Goal: Task Accomplishment & Management: Use online tool/utility

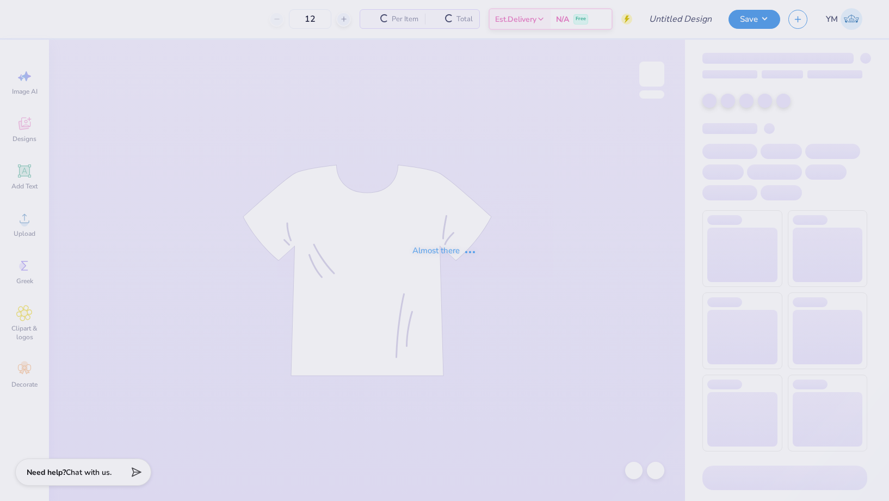
type input "KD GM Fall 2025"
type input "50"
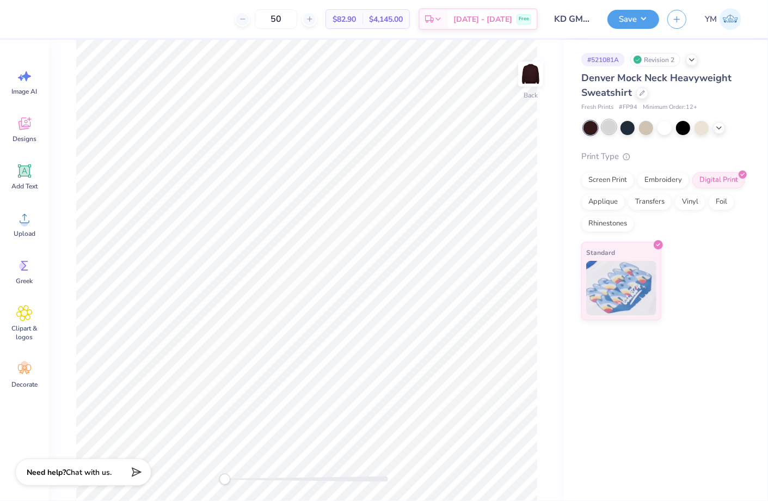
click at [611, 123] on div at bounding box center [609, 127] width 14 height 14
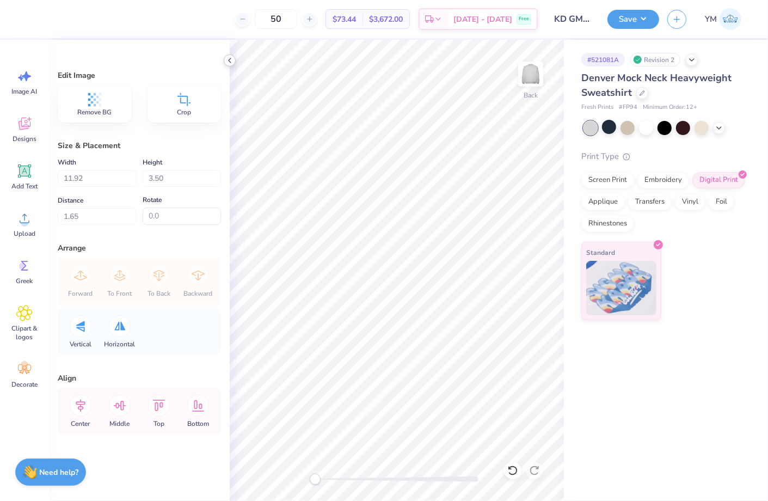
click at [232, 59] on icon at bounding box center [229, 60] width 9 height 9
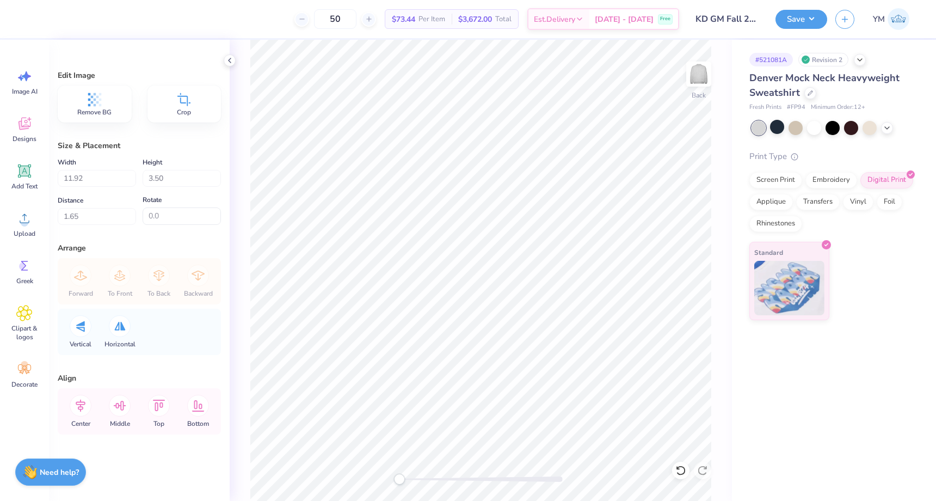
type input "1.66"
click at [229, 59] on icon at bounding box center [229, 60] width 9 height 9
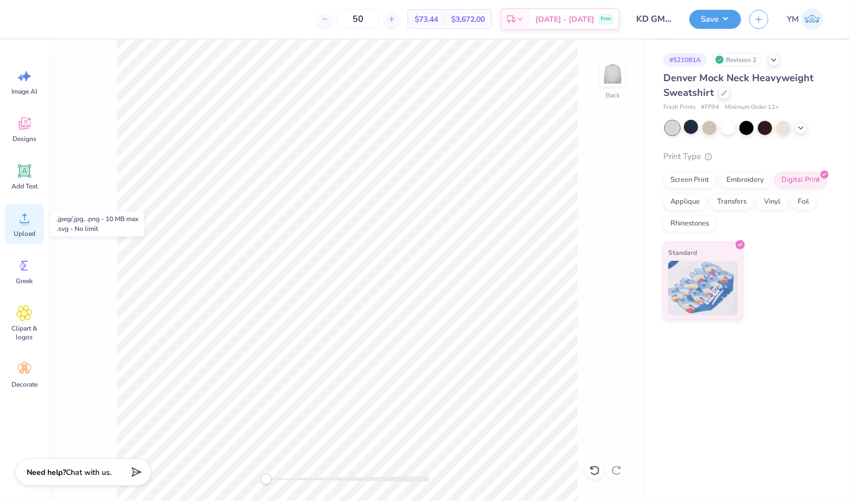
click at [29, 217] on icon at bounding box center [24, 218] width 16 height 16
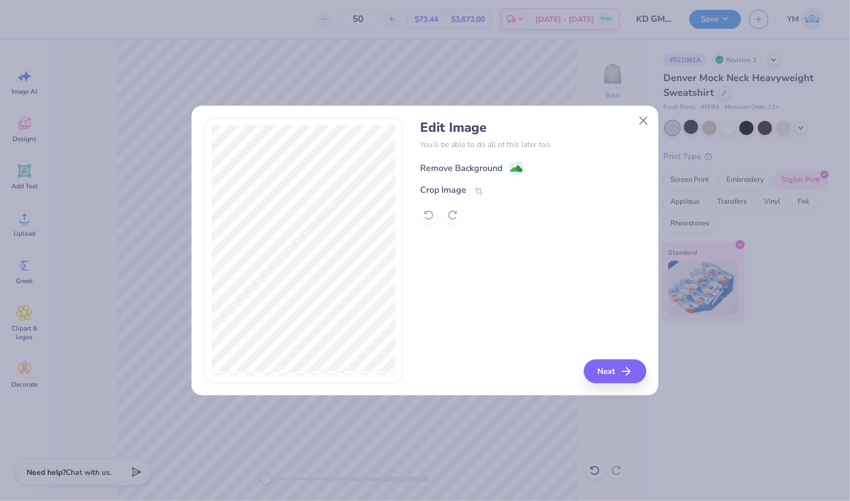
click at [479, 163] on div "Remove Background" at bounding box center [461, 168] width 82 height 13
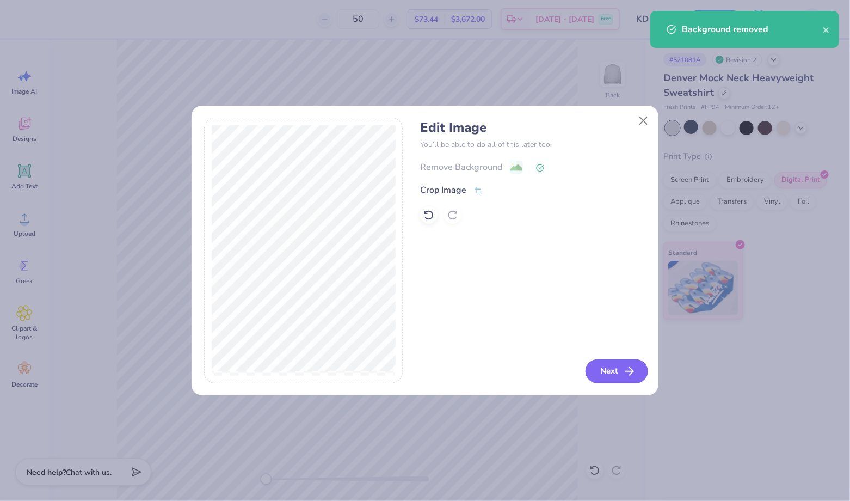
click at [628, 365] on icon "button" at bounding box center [629, 371] width 13 height 13
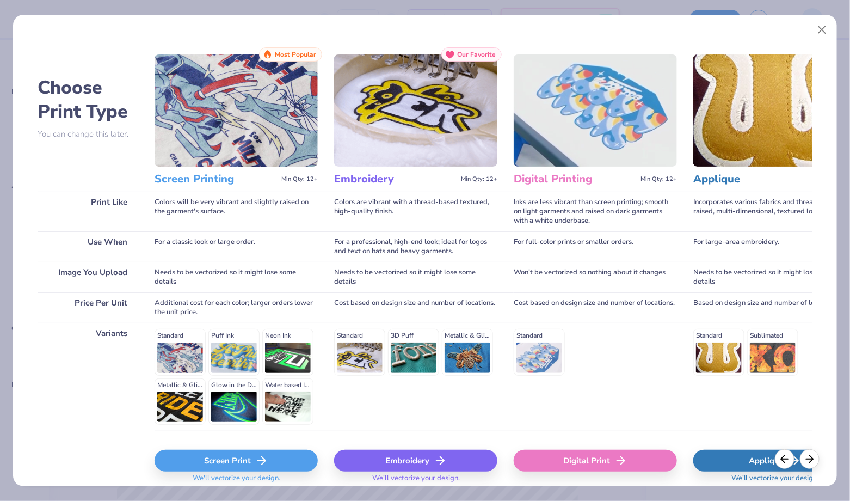
click at [383, 453] on div "Embroidery" at bounding box center [415, 460] width 163 height 22
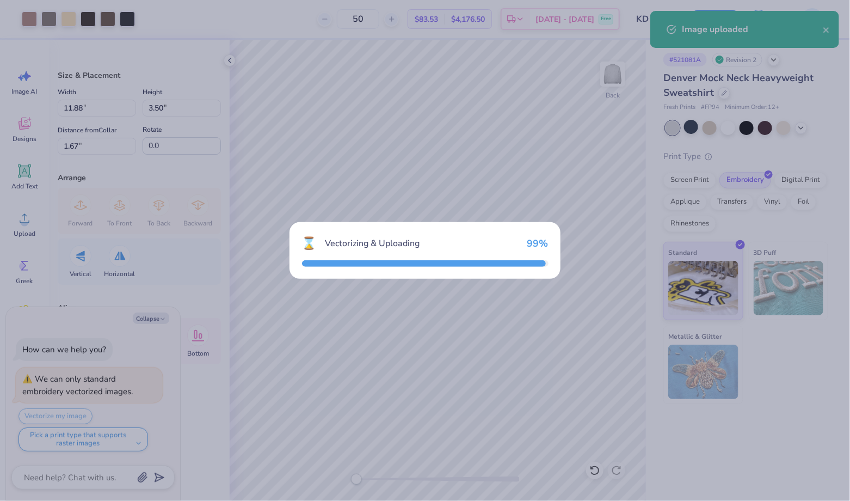
type textarea "x"
type input "12.00"
type input "3.79"
type input "8.10"
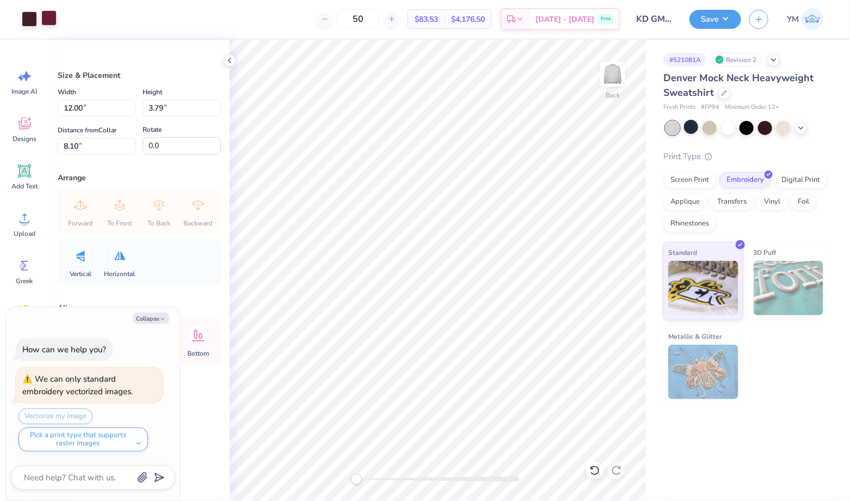
click at [51, 22] on div at bounding box center [48, 17] width 15 height 15
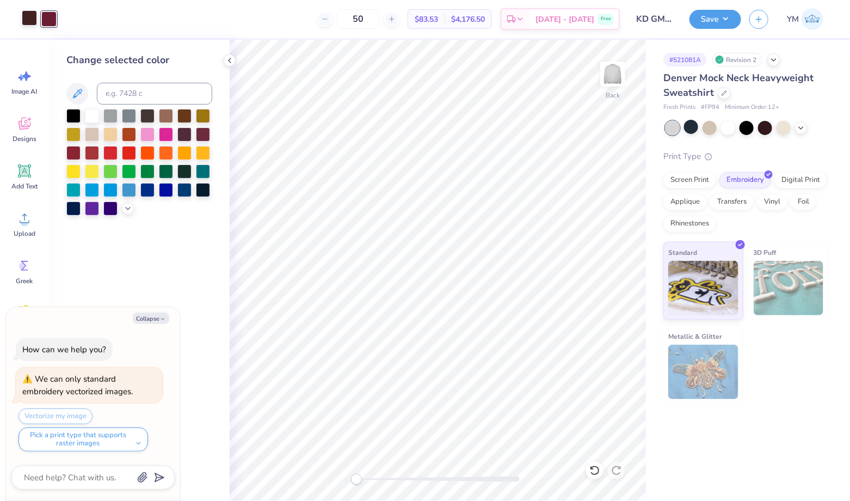
click at [27, 16] on div at bounding box center [29, 17] width 15 height 15
click at [46, 17] on div at bounding box center [48, 17] width 15 height 15
click at [128, 208] on icon at bounding box center [128, 207] width 9 height 9
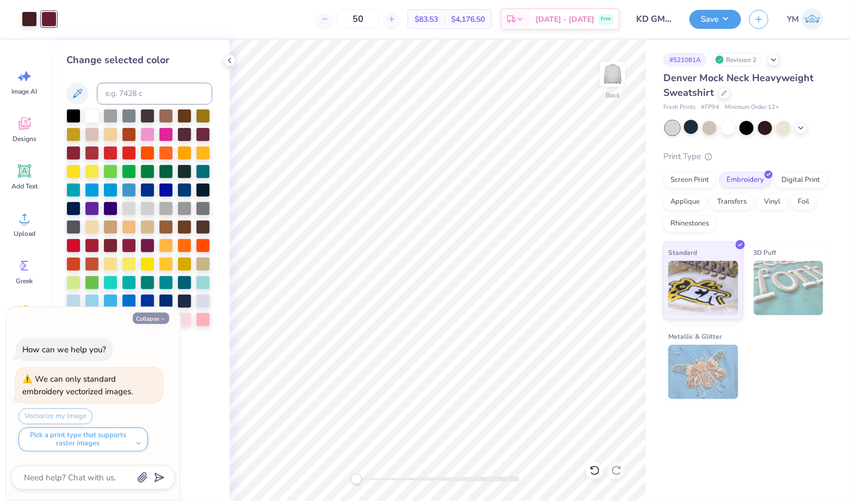
click at [163, 322] on icon "button" at bounding box center [162, 319] width 7 height 7
type textarea "x"
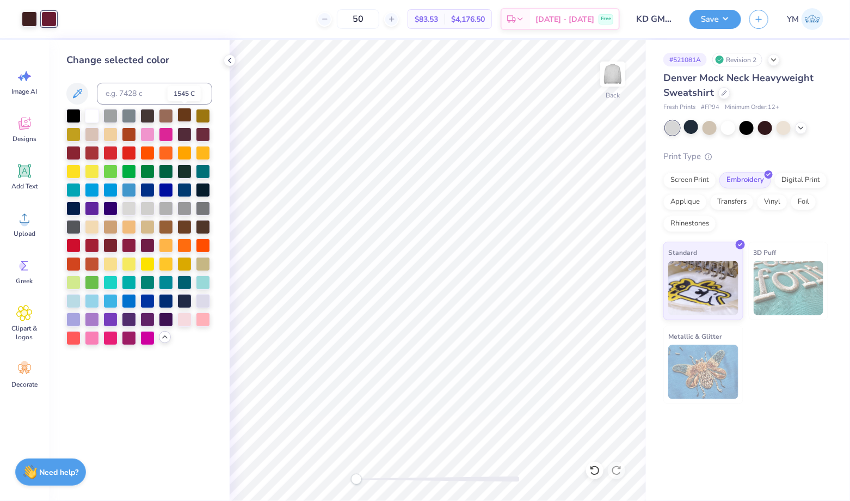
click at [185, 114] on div at bounding box center [184, 115] width 14 height 14
click at [198, 134] on div at bounding box center [203, 133] width 14 height 14
click at [30, 17] on div at bounding box center [29, 17] width 15 height 15
click at [202, 131] on div at bounding box center [203, 133] width 14 height 14
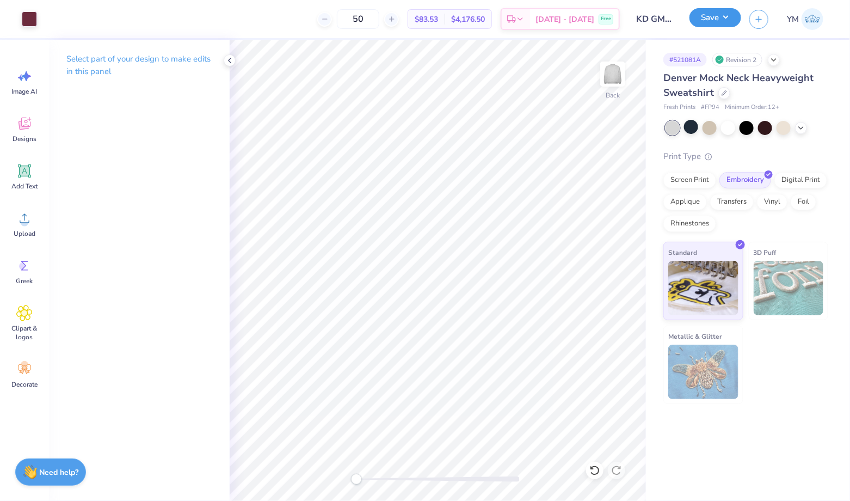
click at [704, 15] on button "Save" at bounding box center [715, 17] width 52 height 19
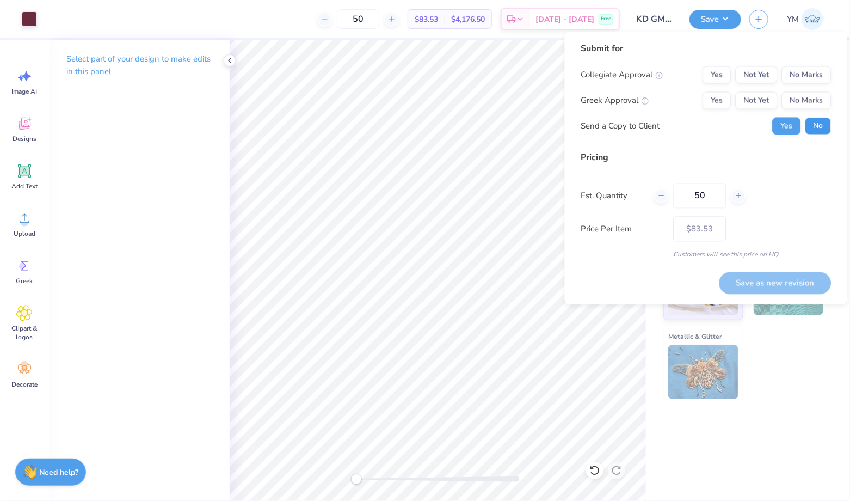
click at [816, 128] on button "No" at bounding box center [818, 126] width 26 height 17
click at [714, 94] on button "Yes" at bounding box center [717, 100] width 28 height 17
click at [834, 69] on div "Submit for Collegiate Approval Yes Not Yet No Marks Greek Approval Yes Not Yet …" at bounding box center [706, 168] width 283 height 273
click at [810, 67] on button "No Marks" at bounding box center [807, 74] width 50 height 17
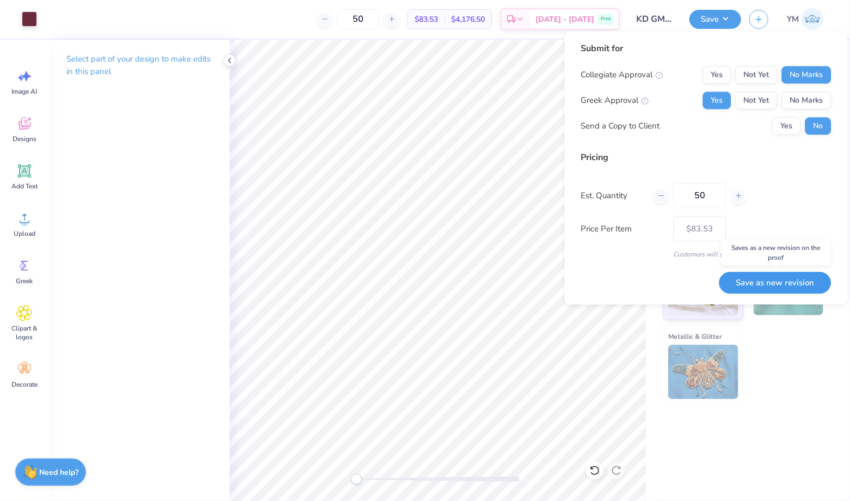
click at [767, 277] on button "Save as new revision" at bounding box center [775, 283] width 112 height 22
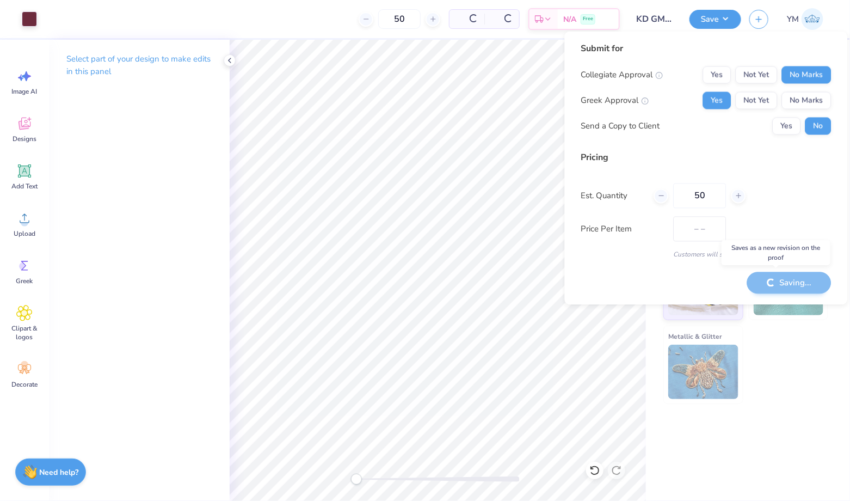
type input "$83.53"
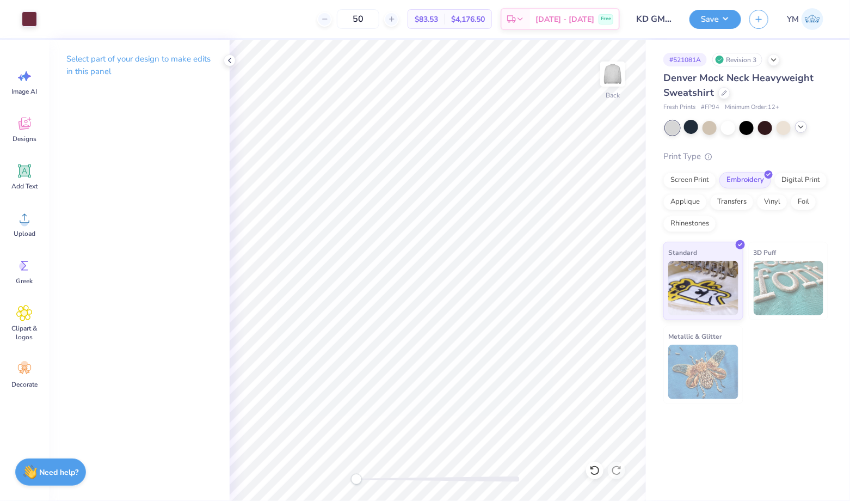
click at [800, 122] on div at bounding box center [801, 127] width 12 height 12
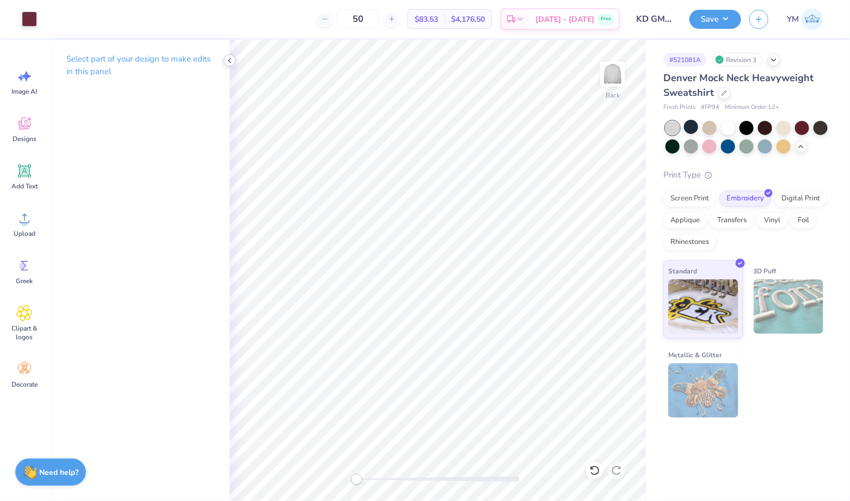
click at [231, 58] on icon at bounding box center [229, 60] width 9 height 9
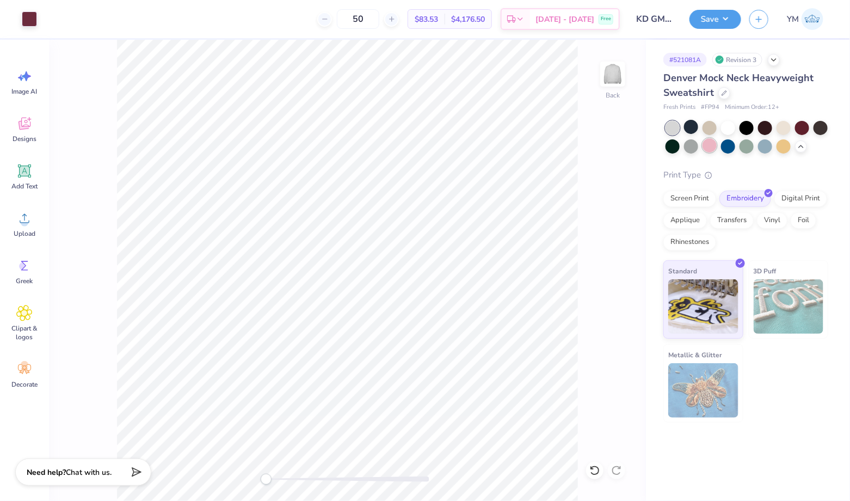
click at [712, 147] on div at bounding box center [709, 145] width 14 height 14
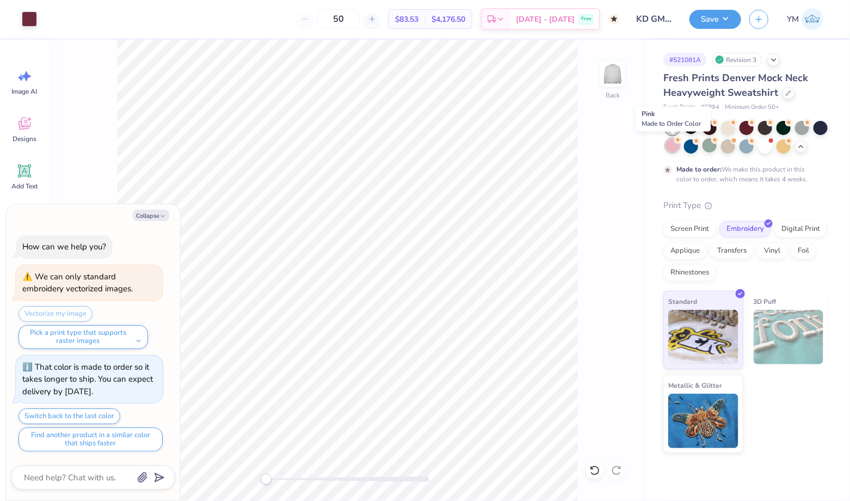
click at [670, 150] on div at bounding box center [672, 145] width 14 height 14
click at [153, 217] on button "Collapse" at bounding box center [151, 214] width 36 height 11
type textarea "x"
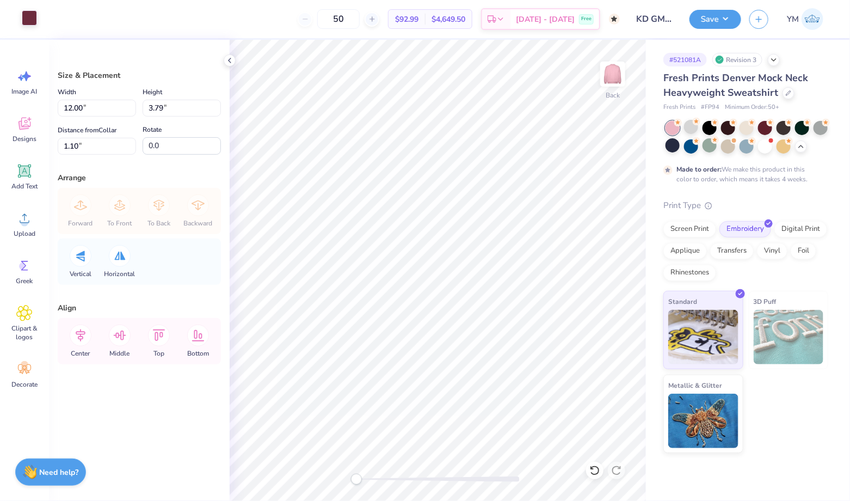
click at [32, 16] on div at bounding box center [29, 17] width 15 height 15
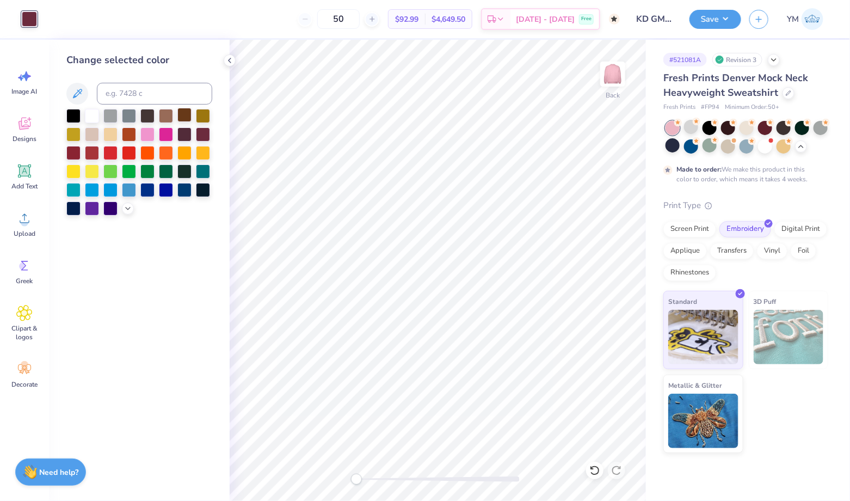
click at [181, 112] on div at bounding box center [184, 115] width 14 height 14
click at [189, 133] on div at bounding box center [184, 133] width 14 height 14
click at [131, 206] on icon at bounding box center [128, 207] width 9 height 9
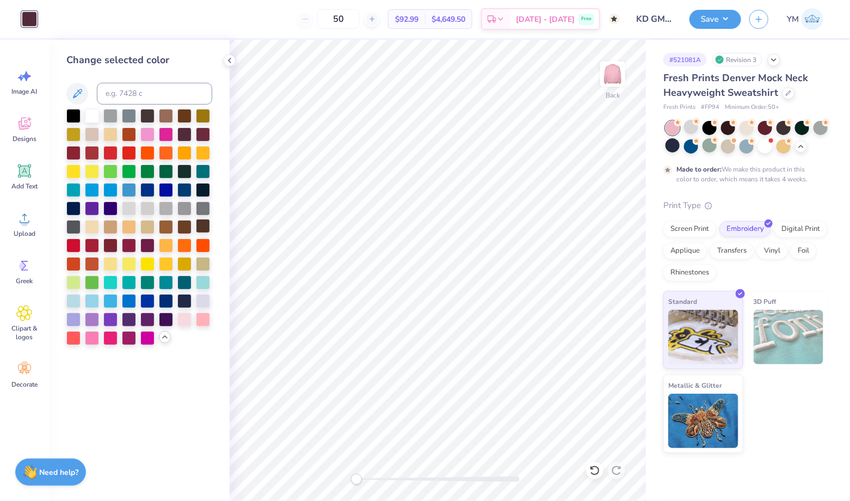
click at [208, 225] on div at bounding box center [203, 226] width 14 height 14
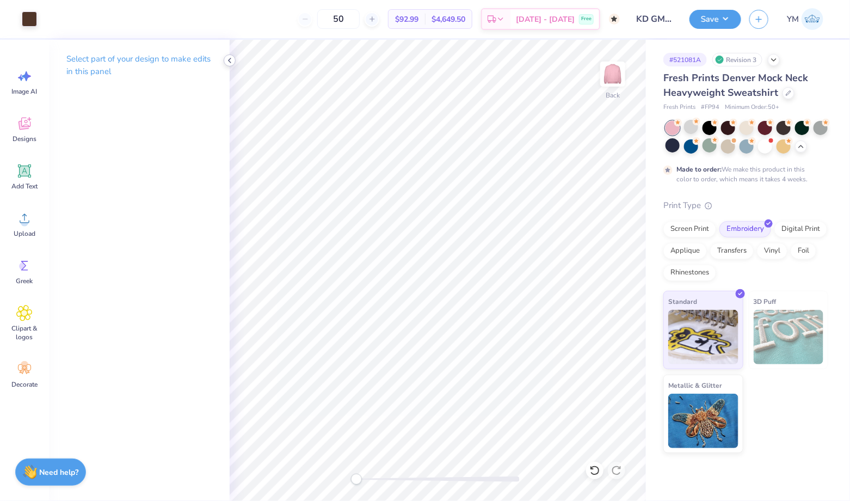
click at [232, 61] on icon at bounding box center [229, 60] width 9 height 9
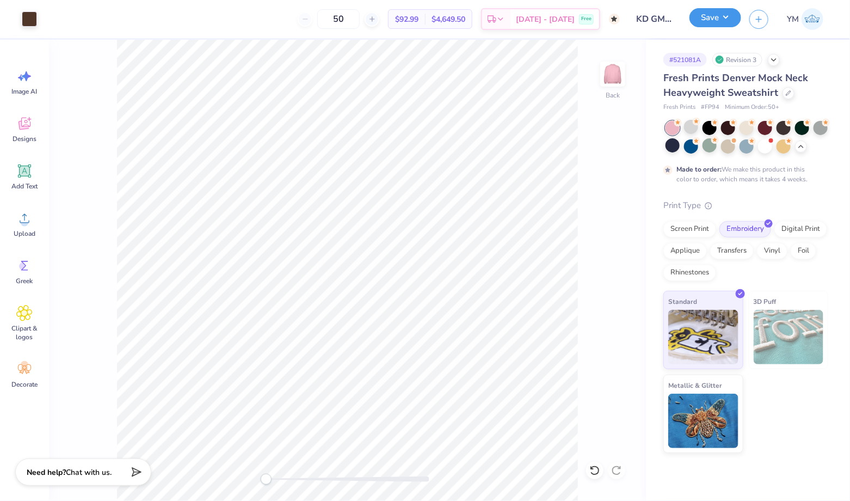
click at [720, 18] on button "Save" at bounding box center [715, 17] width 52 height 19
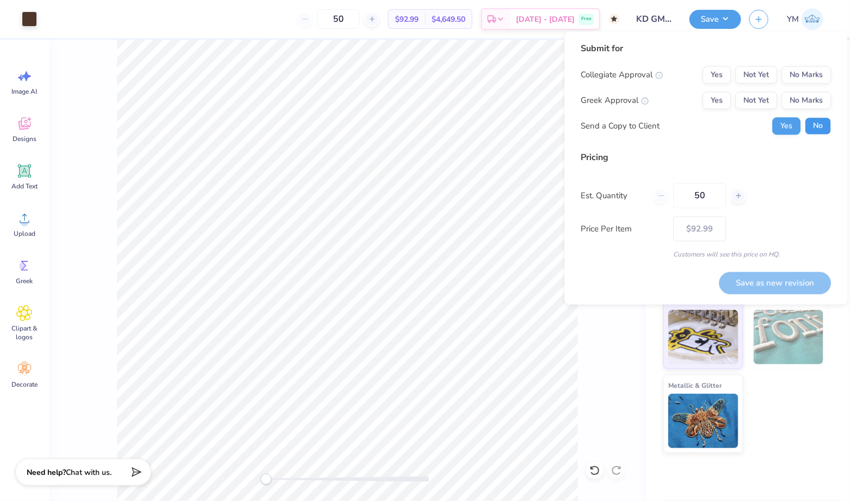
click at [822, 128] on button "No" at bounding box center [818, 126] width 26 height 17
click at [724, 98] on button "Yes" at bounding box center [717, 100] width 28 height 17
click at [823, 72] on button "No Marks" at bounding box center [807, 74] width 50 height 17
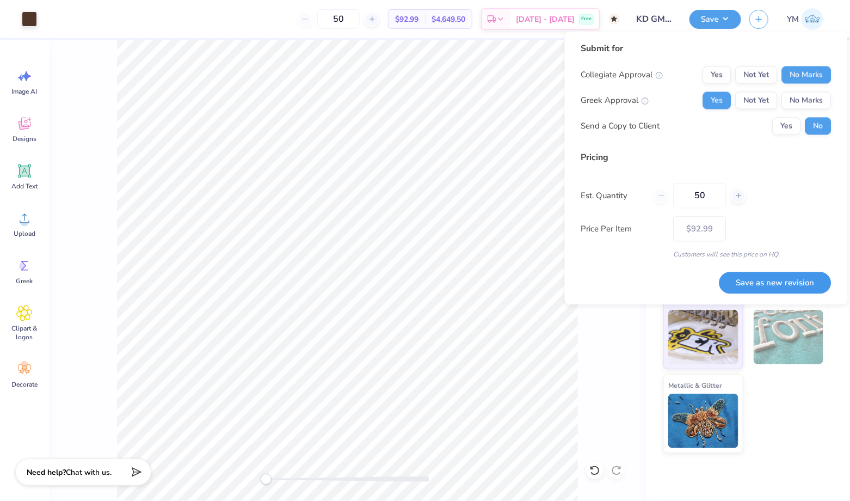
click at [781, 288] on button "Save as new revision" at bounding box center [775, 283] width 112 height 22
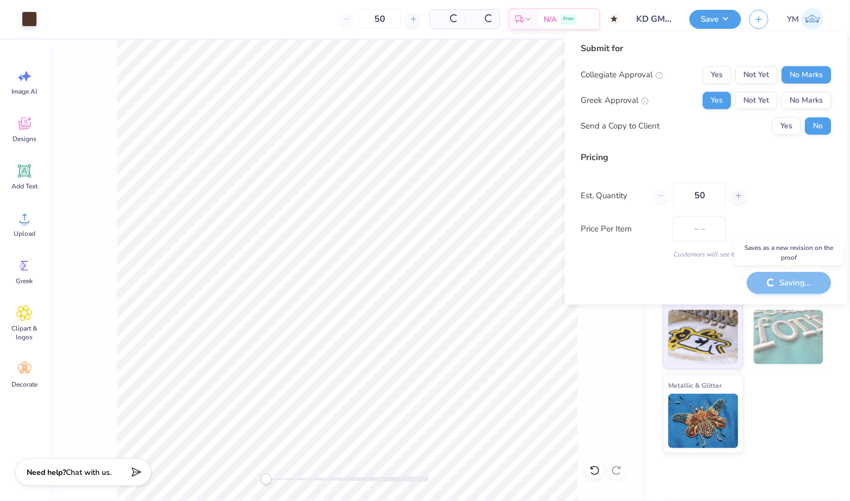
type input "$92.99"
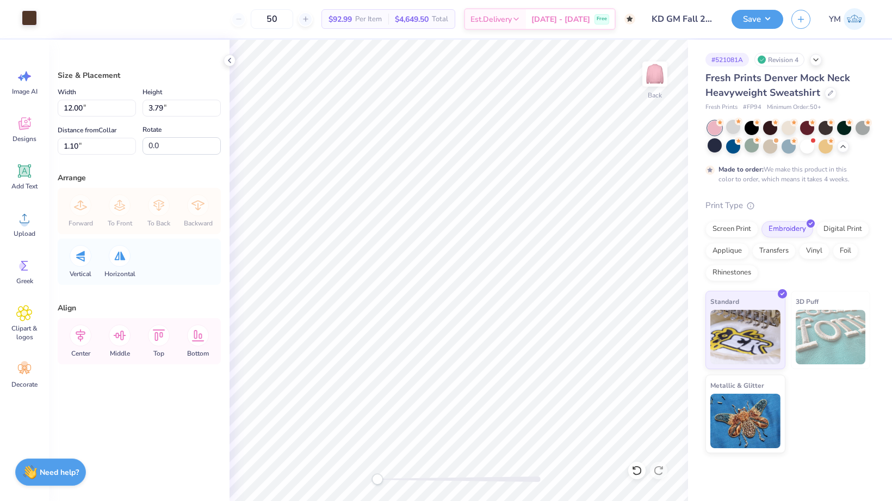
click at [23, 21] on div at bounding box center [29, 17] width 15 height 15
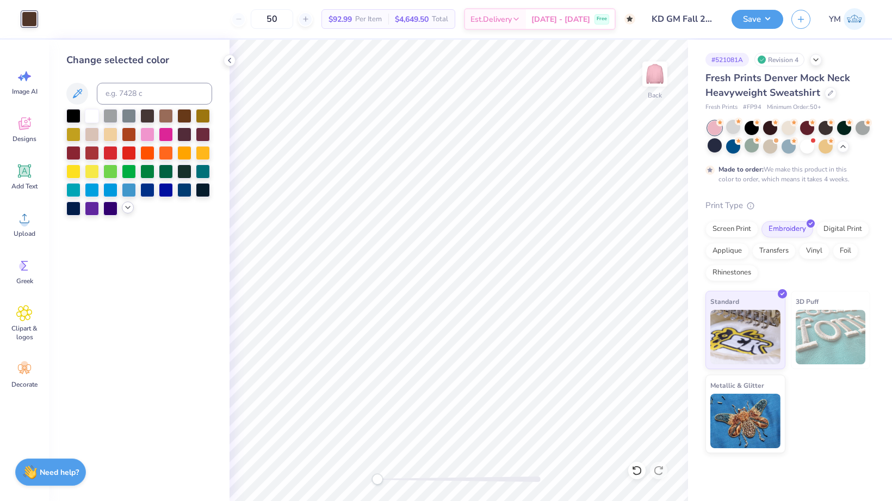
click at [130, 210] on icon at bounding box center [128, 207] width 9 height 9
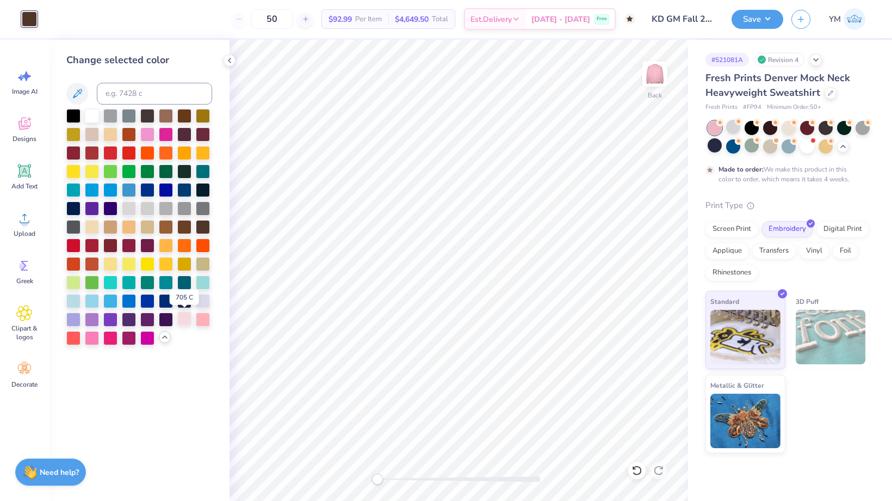
click at [188, 318] on div at bounding box center [184, 318] width 14 height 14
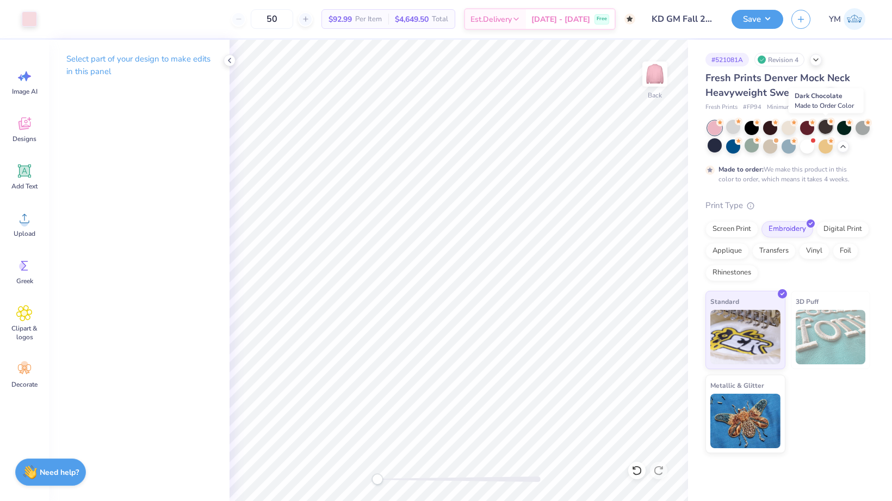
click at [827, 128] on div at bounding box center [826, 127] width 14 height 14
click at [234, 62] on div at bounding box center [230, 60] width 12 height 12
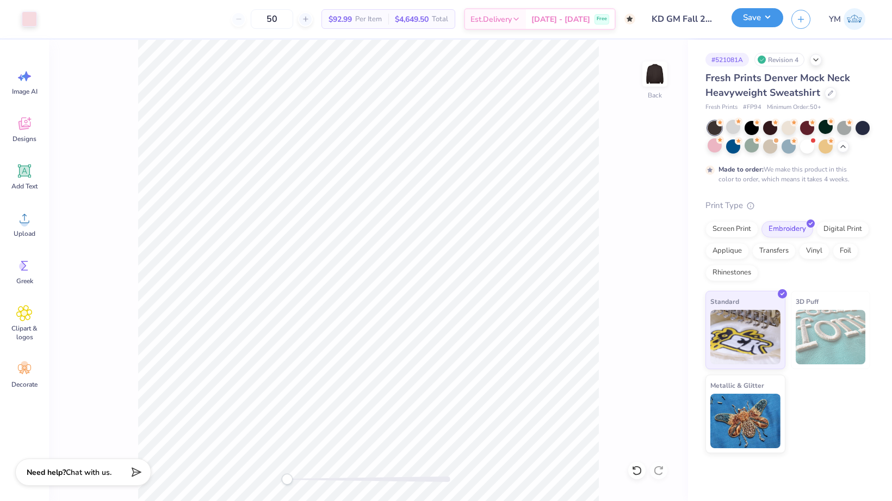
click at [741, 21] on button "Save" at bounding box center [758, 17] width 52 height 19
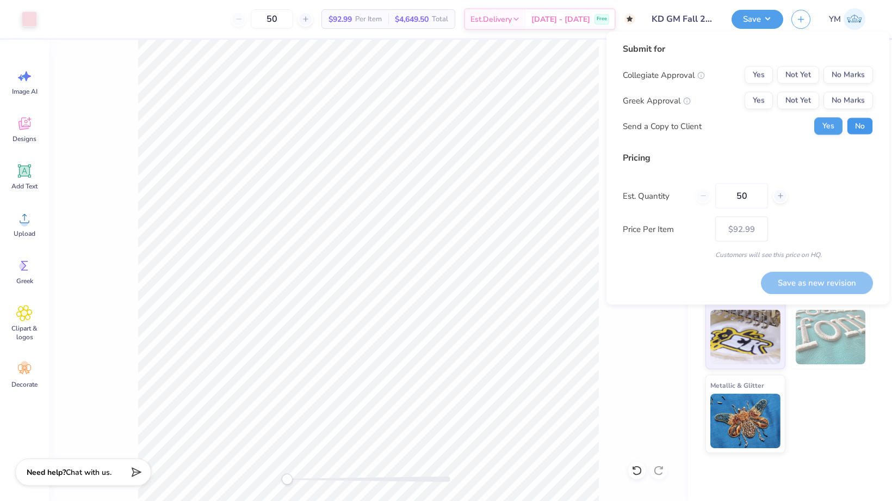
click at [860, 122] on button "No" at bounding box center [860, 126] width 26 height 17
click at [762, 97] on button "Yes" at bounding box center [759, 100] width 28 height 17
click at [850, 71] on button "No Marks" at bounding box center [849, 74] width 50 height 17
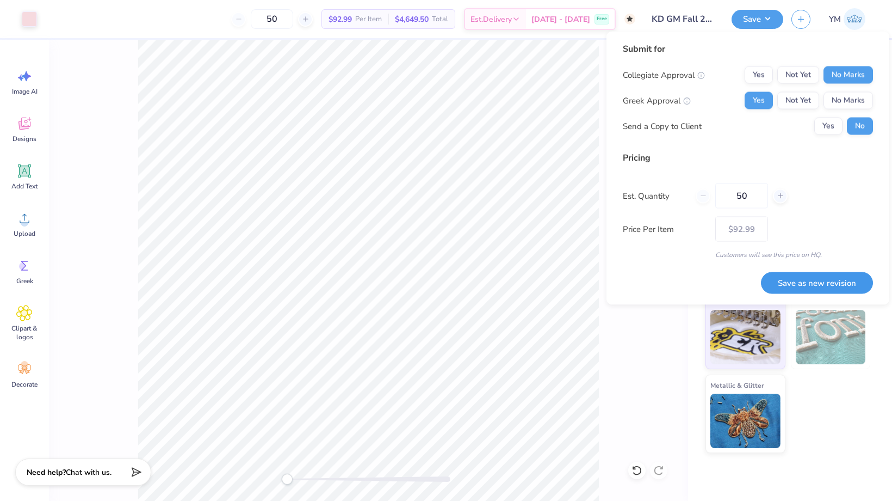
click at [812, 278] on button "Save as new revision" at bounding box center [817, 283] width 112 height 22
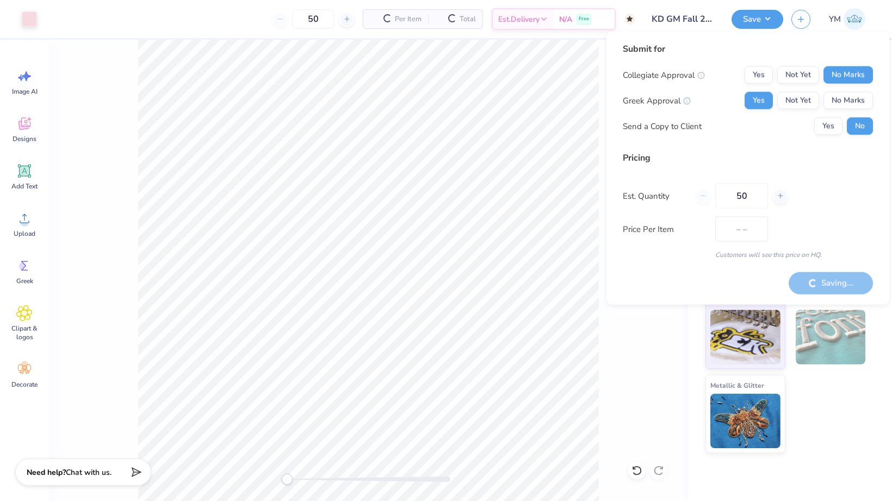
type input "$92.99"
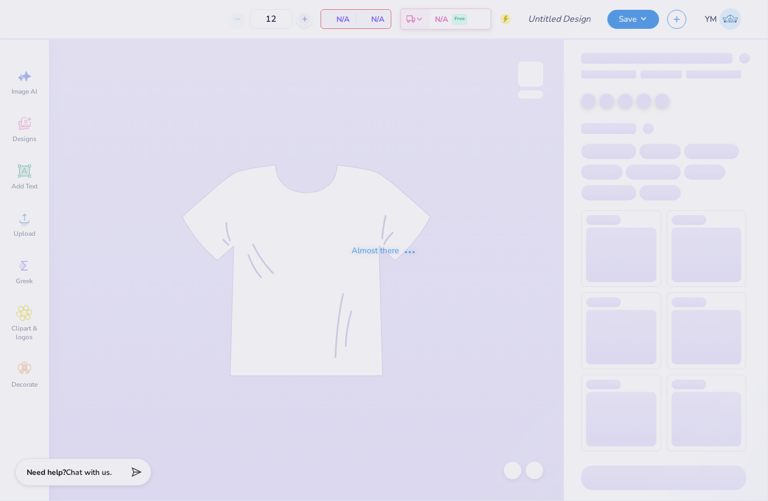
type input "KD GM Fall 2025"
type input "50"
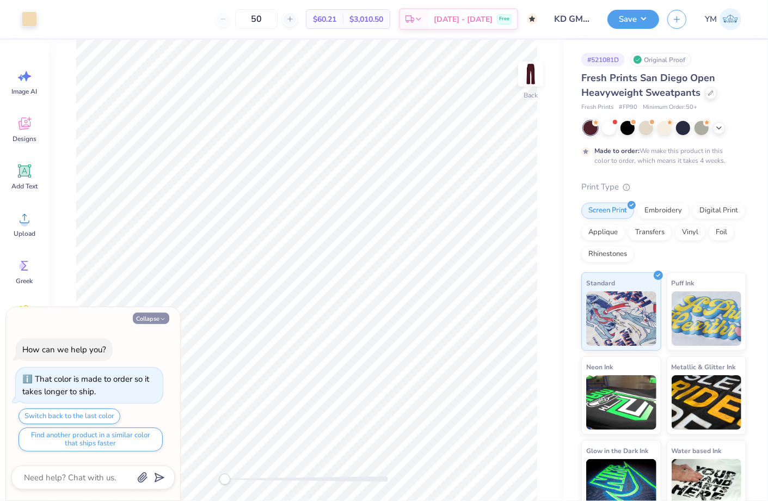
click at [159, 315] on button "Collapse" at bounding box center [151, 317] width 36 height 11
type textarea "x"
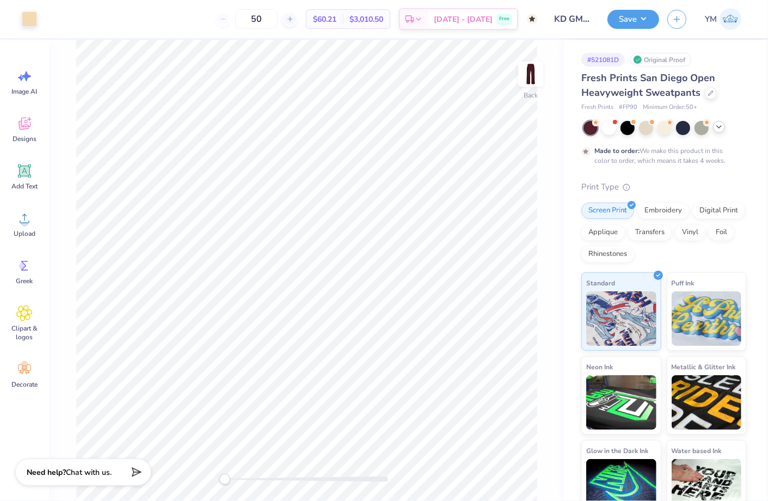
click at [716, 127] on icon at bounding box center [718, 126] width 9 height 9
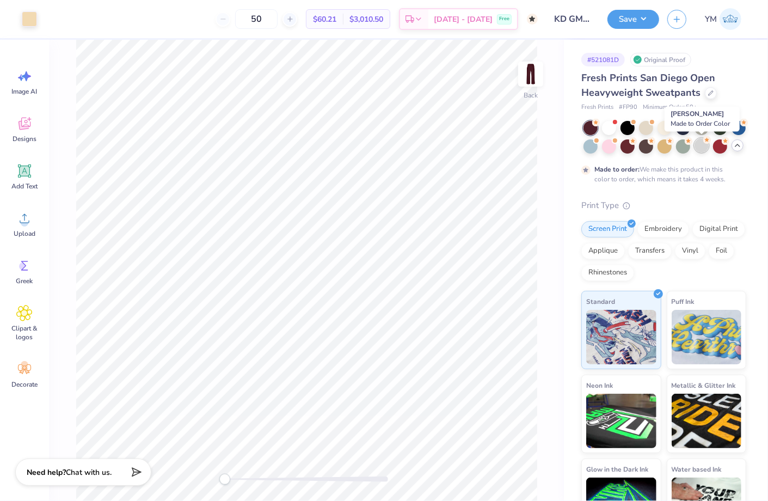
click at [698, 143] on div at bounding box center [701, 145] width 14 height 14
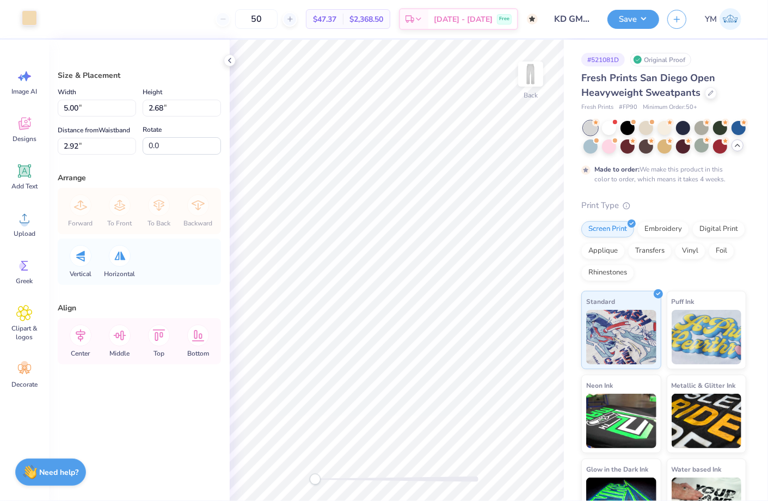
click at [32, 15] on div at bounding box center [29, 17] width 15 height 15
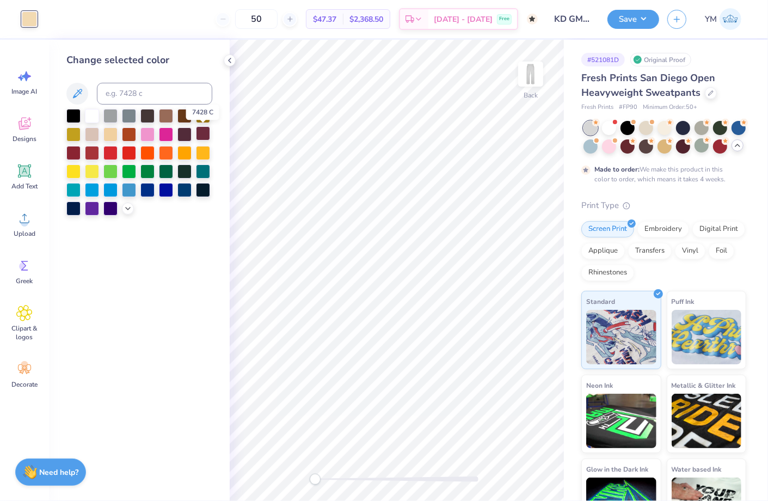
click at [205, 132] on div at bounding box center [203, 133] width 14 height 14
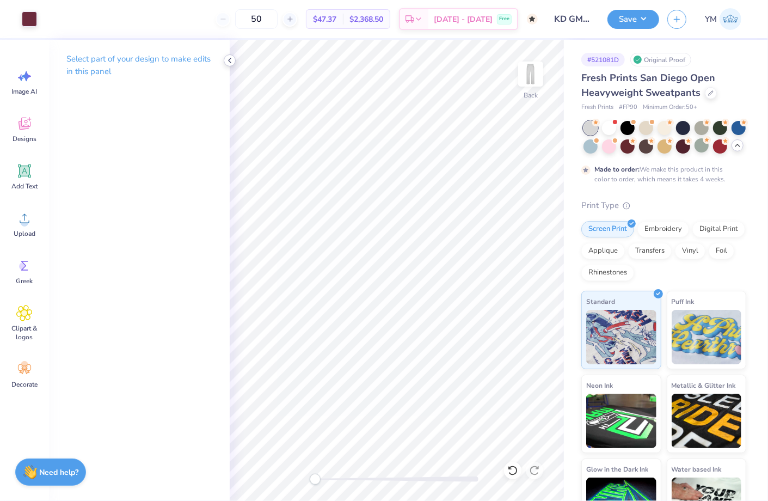
click at [230, 60] on icon at bounding box center [229, 60] width 9 height 9
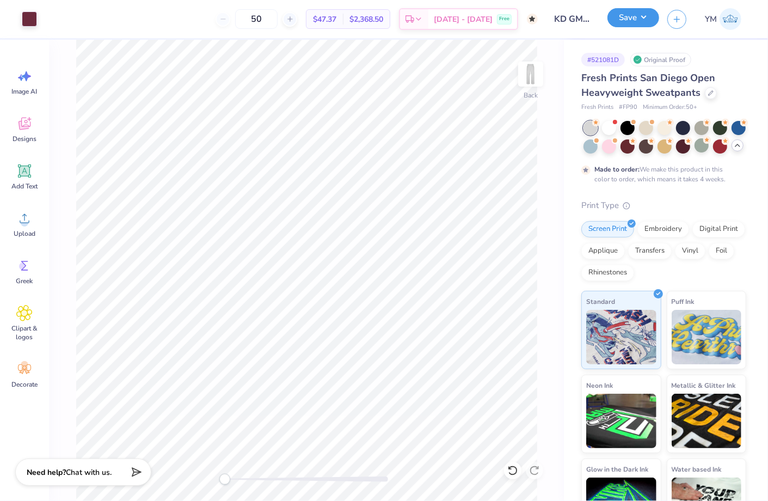
click at [646, 16] on button "Save" at bounding box center [633, 17] width 52 height 19
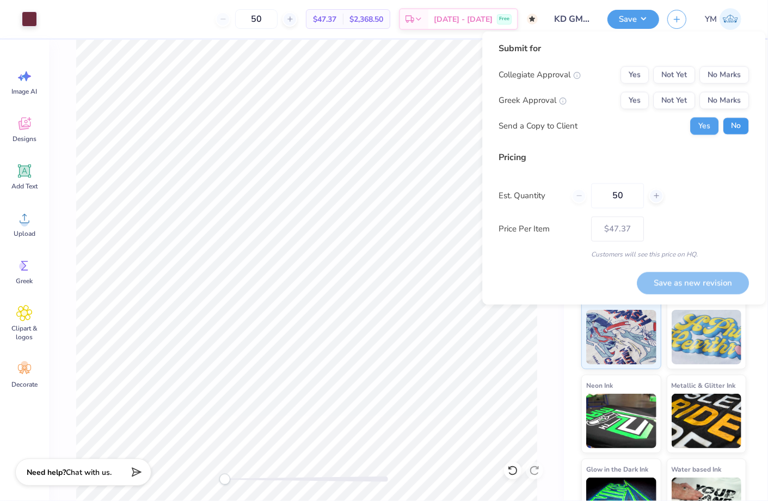
click at [733, 126] on button "No" at bounding box center [736, 126] width 26 height 17
click at [644, 110] on div "Collegiate Approval Yes Not Yet No Marks Greek Approval Yes Not Yet No Marks Se…" at bounding box center [623, 100] width 250 height 69
click at [640, 103] on button "Yes" at bounding box center [634, 100] width 28 height 17
click at [730, 74] on button "No Marks" at bounding box center [724, 74] width 50 height 17
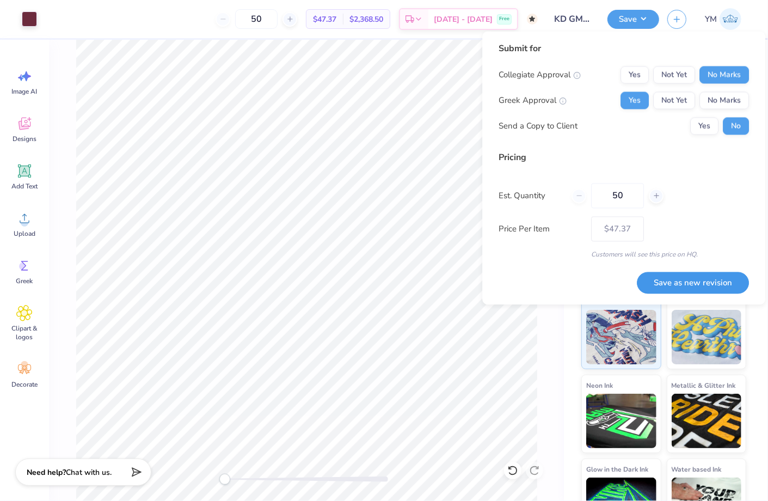
click at [685, 282] on button "Save as new revision" at bounding box center [693, 283] width 112 height 22
type input "$47.37"
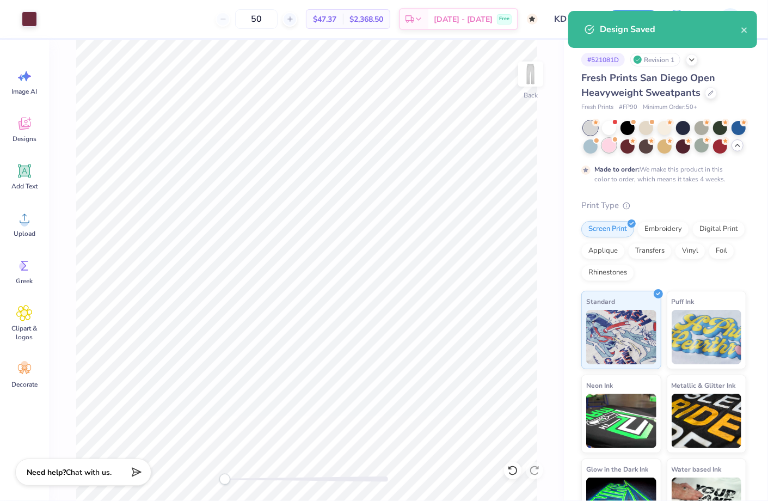
click at [613, 149] on div at bounding box center [609, 145] width 14 height 14
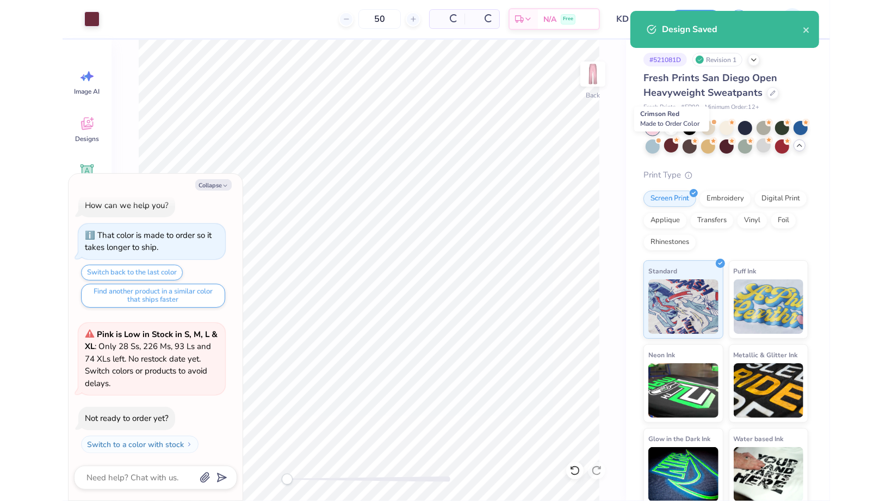
scroll to position [77, 0]
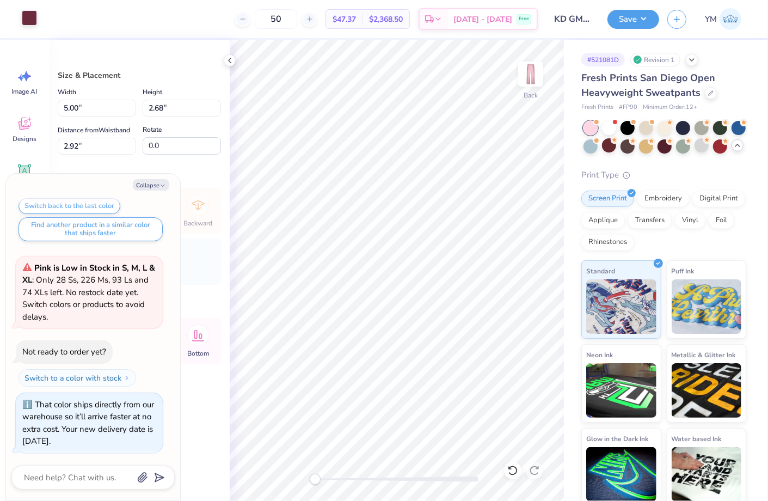
click at [33, 21] on div at bounding box center [29, 17] width 15 height 15
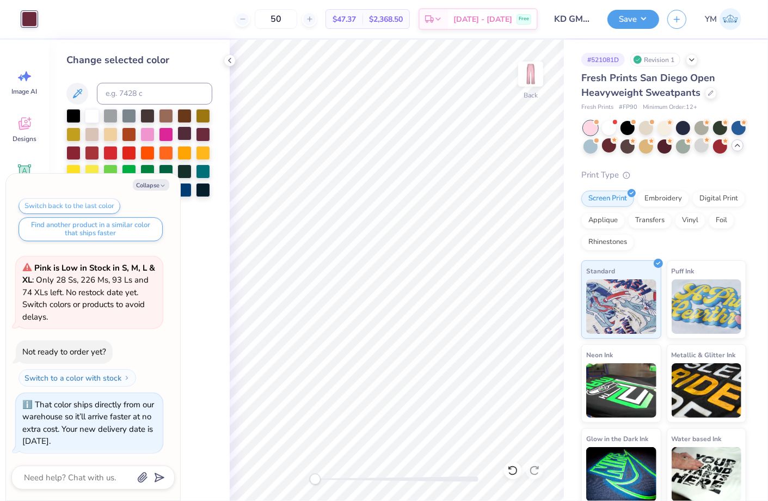
click at [187, 134] on div at bounding box center [184, 133] width 14 height 14
click at [154, 187] on button "Collapse" at bounding box center [151, 184] width 36 height 11
type textarea "x"
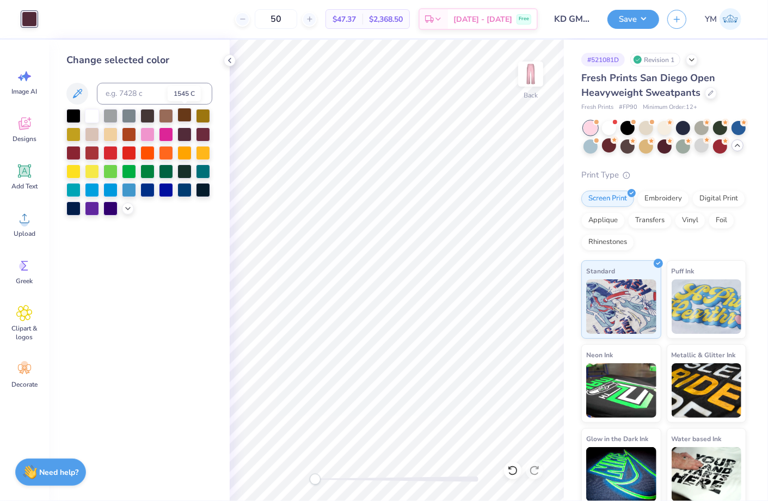
click at [183, 117] on div at bounding box center [184, 115] width 14 height 14
click at [148, 115] on div at bounding box center [147, 115] width 14 height 14
click at [127, 209] on icon at bounding box center [128, 207] width 9 height 9
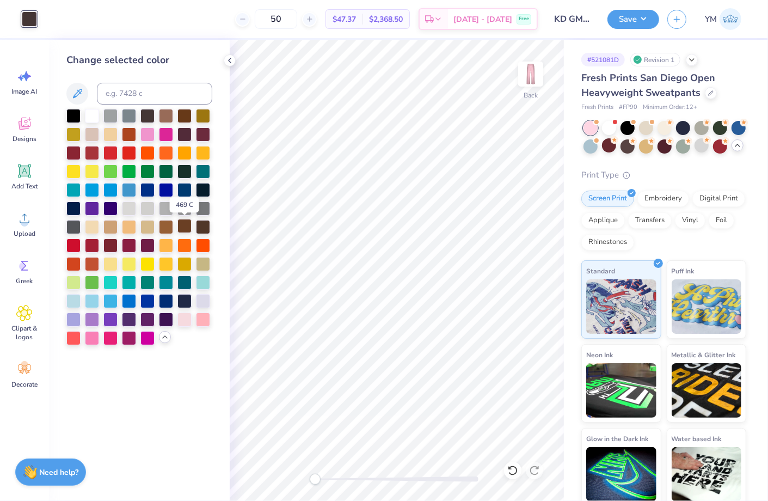
click at [184, 226] on div at bounding box center [184, 226] width 14 height 14
click at [181, 130] on div at bounding box center [184, 133] width 14 height 14
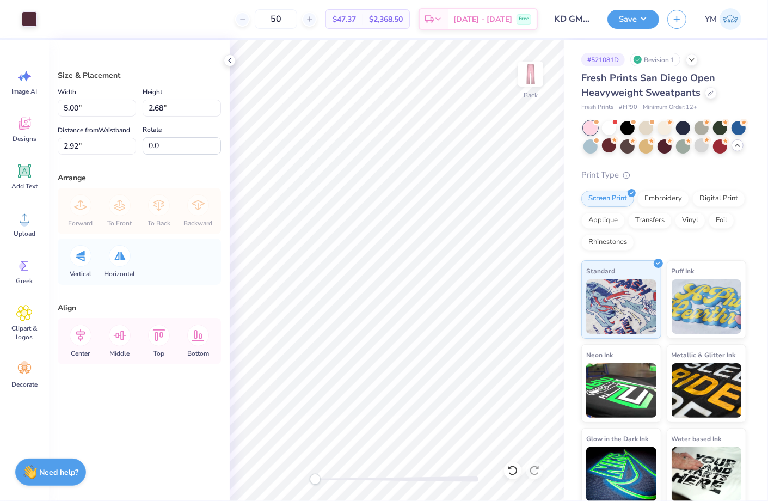
type input "6.72"
type input "3.60"
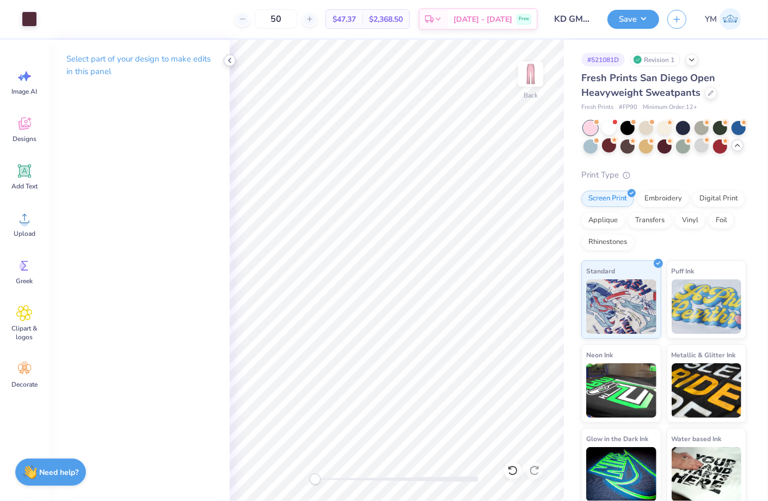
click at [230, 60] on icon at bounding box center [229, 60] width 9 height 9
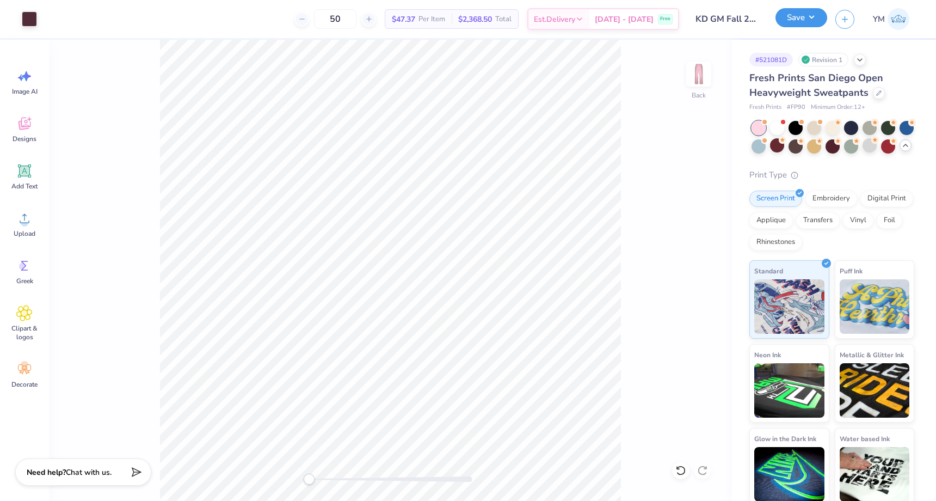
click at [767, 21] on button "Save" at bounding box center [801, 17] width 52 height 19
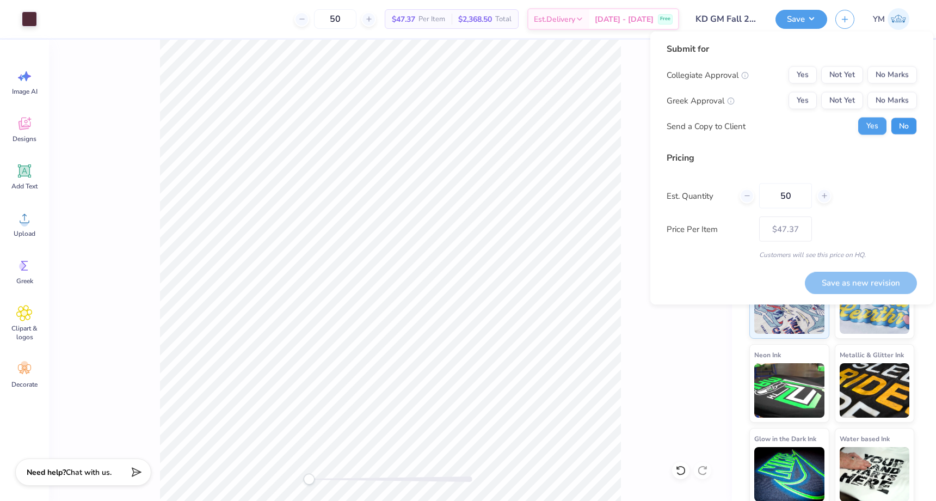
click at [767, 130] on button "No" at bounding box center [904, 126] width 26 height 17
click at [767, 101] on button "Yes" at bounding box center [802, 100] width 28 height 17
click at [767, 76] on button "No Marks" at bounding box center [892, 74] width 50 height 17
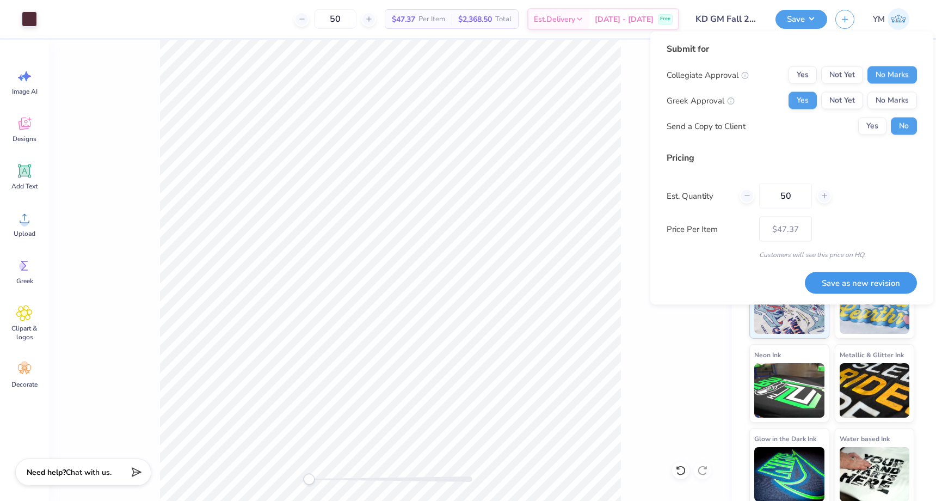
click at [767, 284] on button "Save as new revision" at bounding box center [861, 283] width 112 height 22
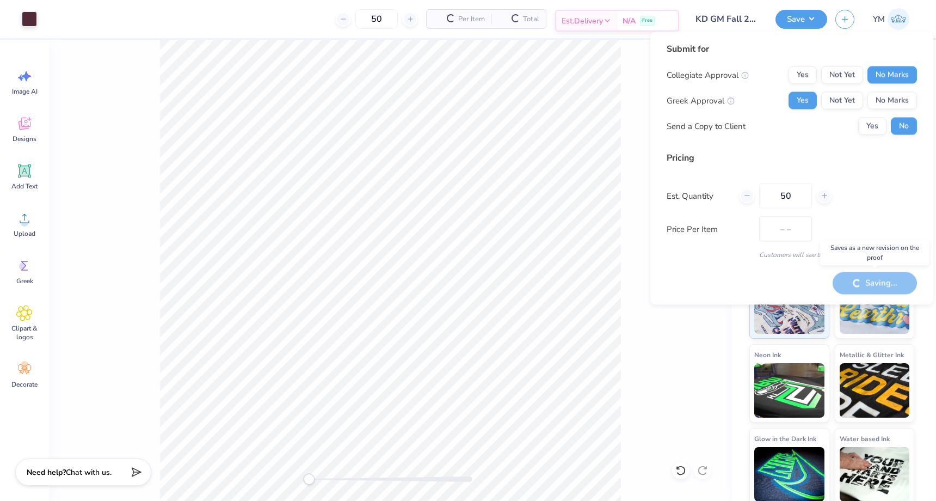
type input "$47.37"
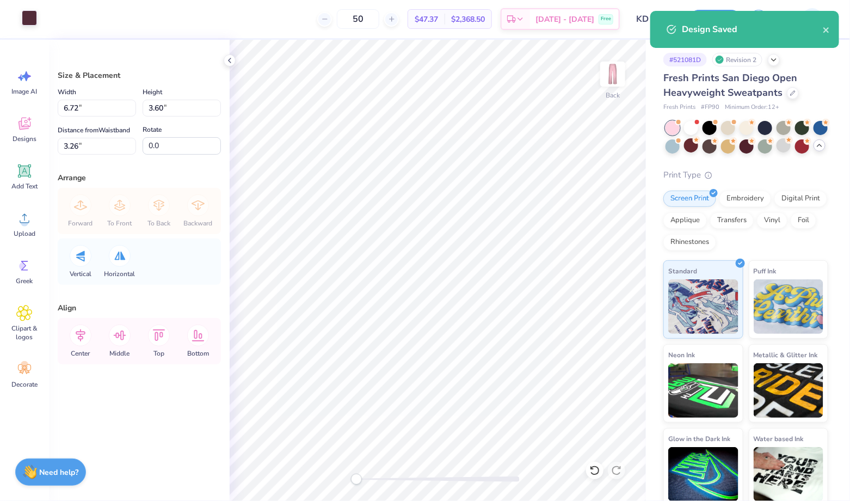
click at [30, 13] on div at bounding box center [29, 17] width 15 height 15
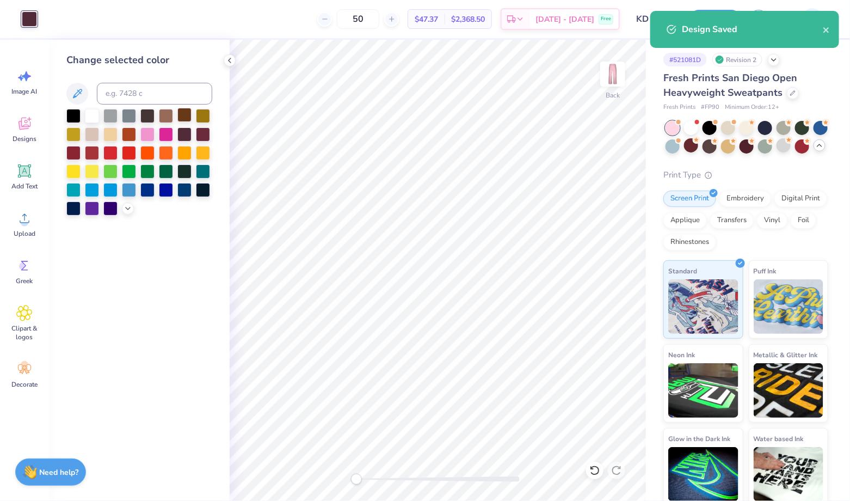
click at [187, 115] on div at bounding box center [184, 115] width 14 height 14
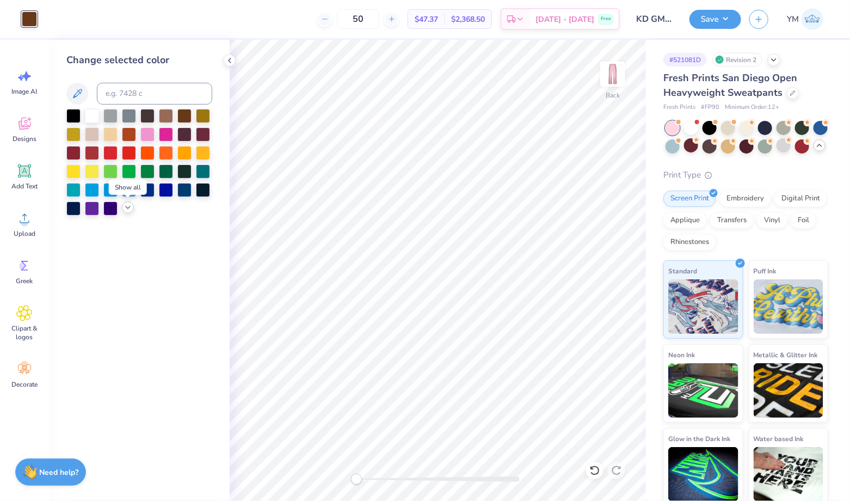
click at [130, 208] on icon at bounding box center [128, 207] width 9 height 9
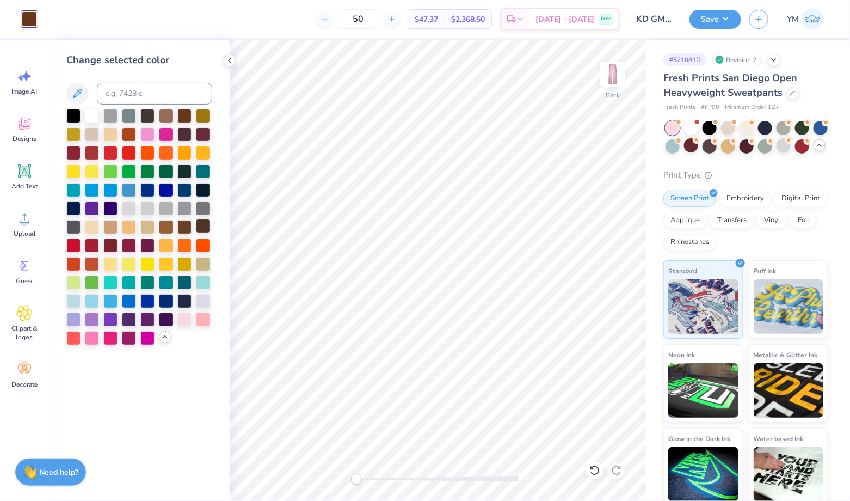
click at [205, 227] on div at bounding box center [203, 226] width 14 height 14
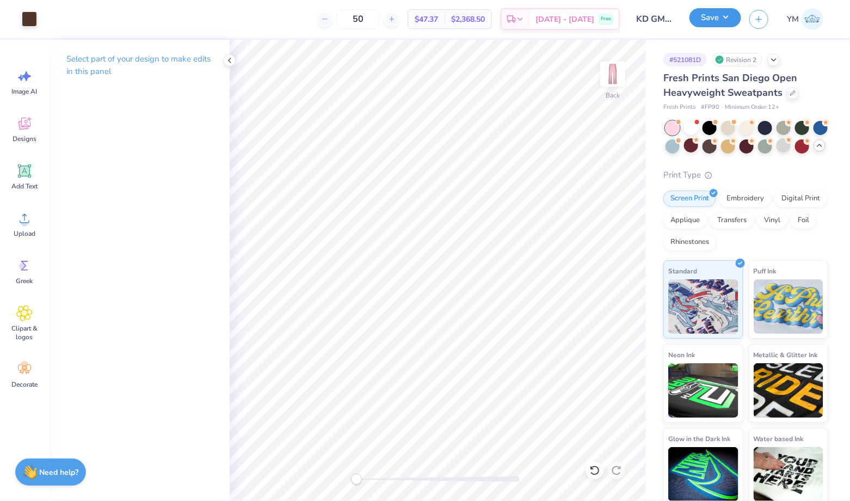
click at [727, 15] on button "Save" at bounding box center [715, 17] width 52 height 19
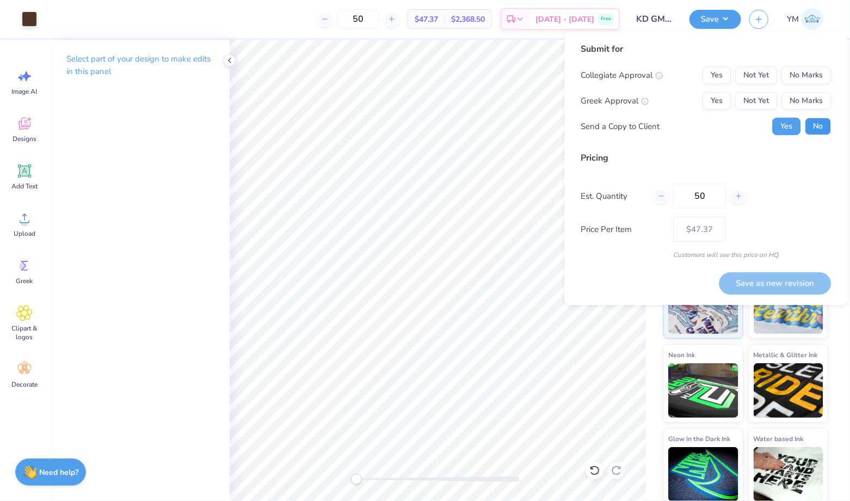
click at [767, 124] on button "No" at bounding box center [818, 126] width 26 height 17
click at [718, 107] on button "Yes" at bounding box center [717, 100] width 28 height 17
click at [767, 78] on button "No Marks" at bounding box center [807, 74] width 50 height 17
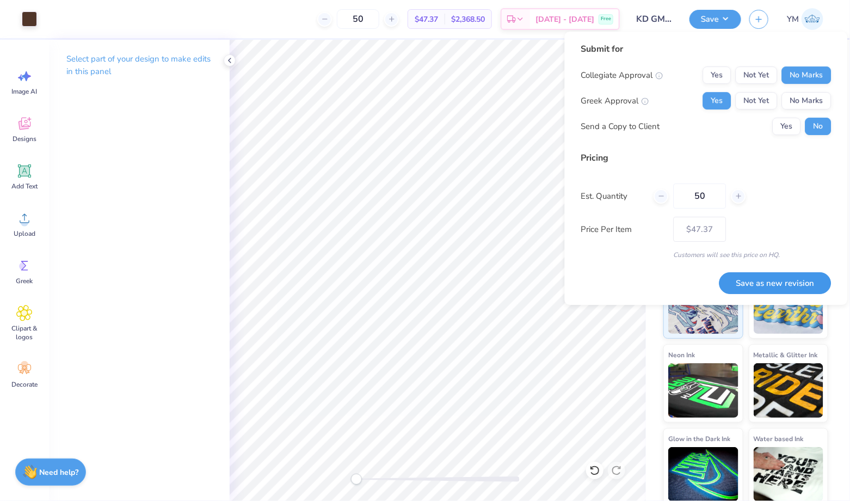
click at [767, 286] on button "Save as new revision" at bounding box center [775, 283] width 112 height 22
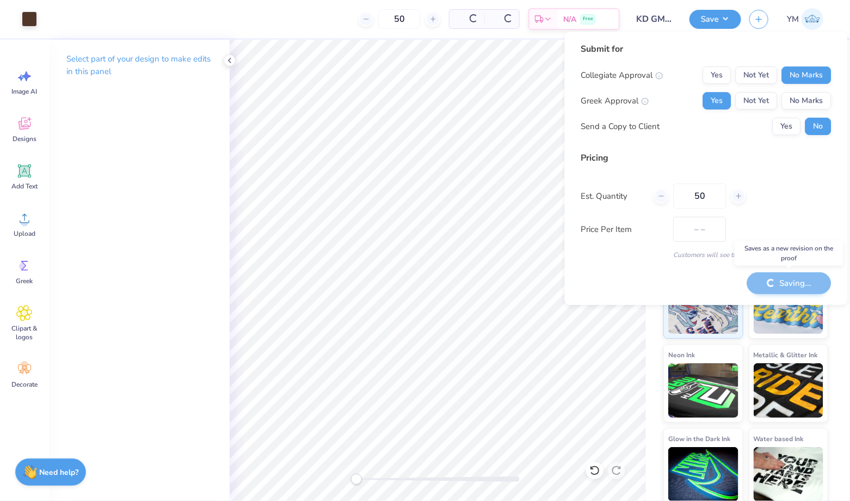
type input "$47.37"
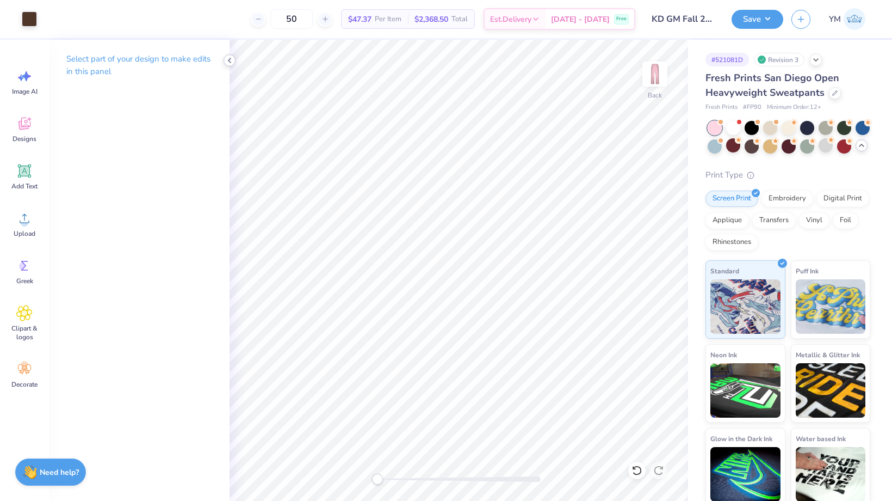
click at [229, 62] on icon at bounding box center [229, 60] width 9 height 9
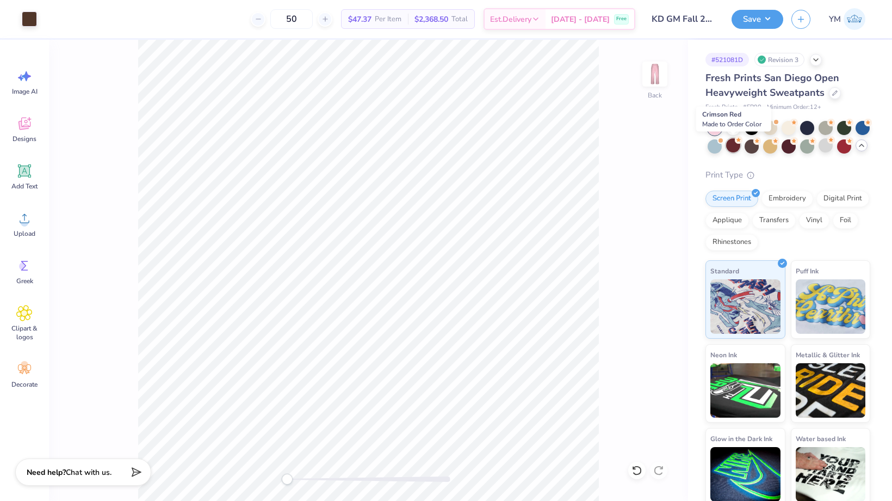
click at [731, 146] on div at bounding box center [733, 145] width 14 height 14
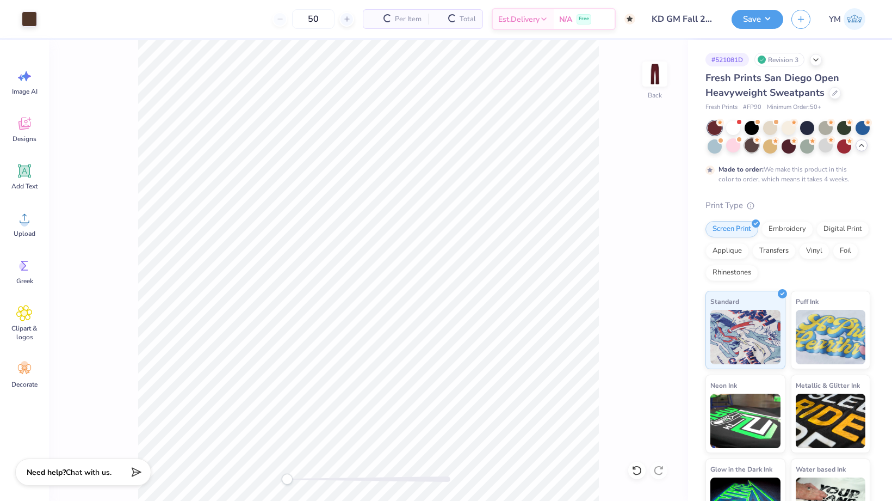
click at [750, 149] on div at bounding box center [752, 145] width 14 height 14
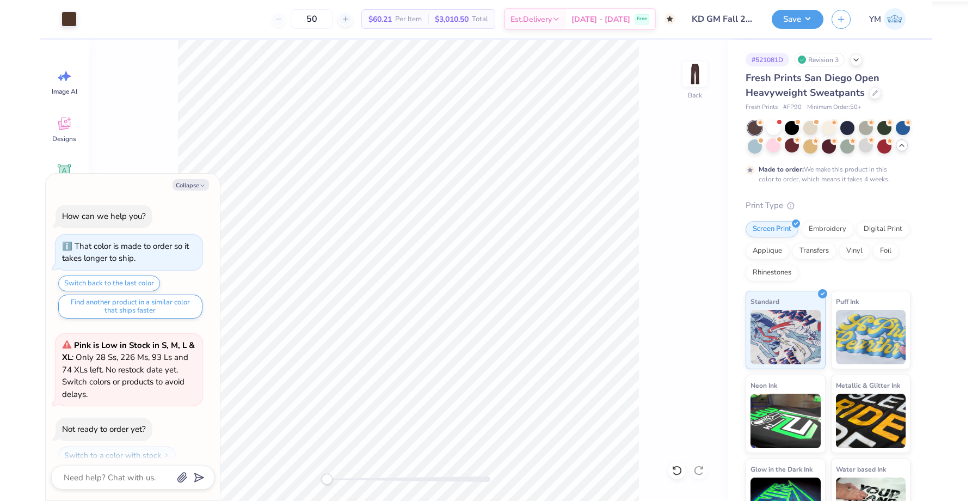
scroll to position [179, 0]
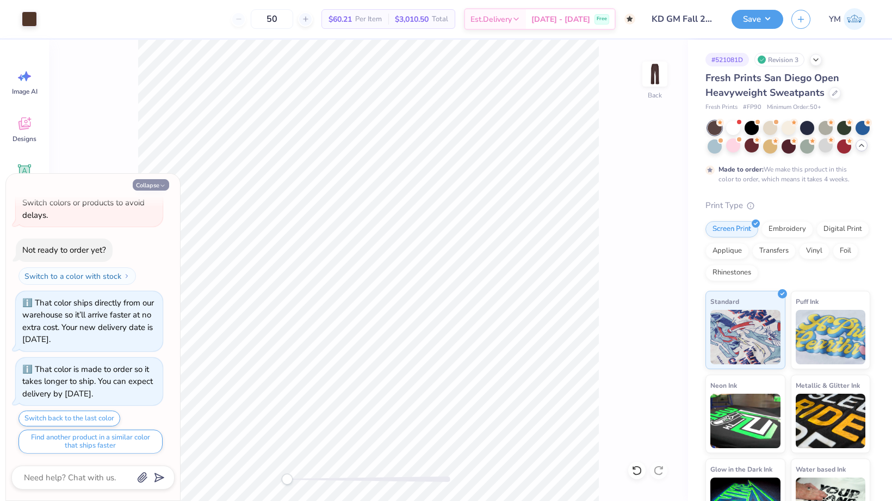
click at [168, 182] on button "Collapse" at bounding box center [151, 184] width 36 height 11
type textarea "x"
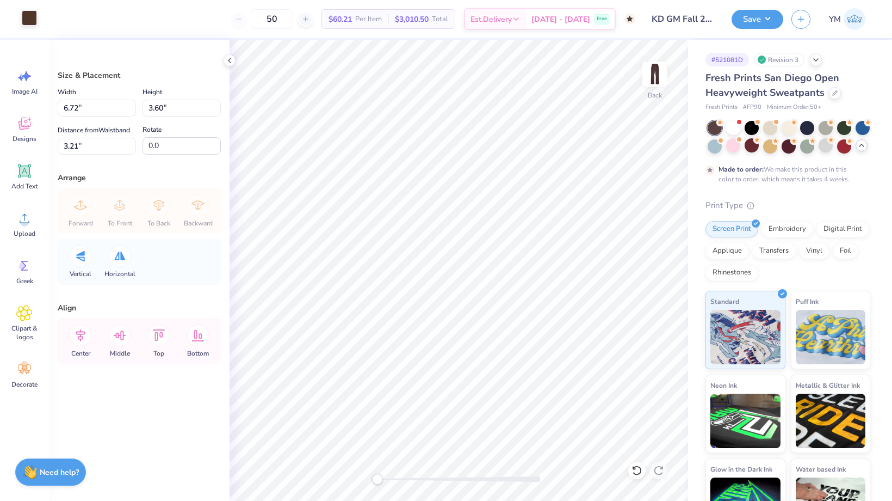
click at [27, 20] on div at bounding box center [29, 17] width 15 height 15
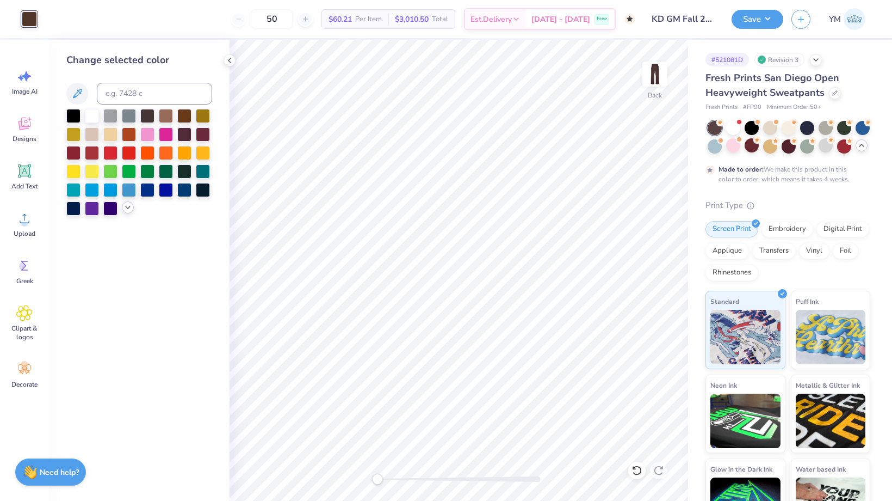
click at [122, 209] on div at bounding box center [128, 207] width 12 height 12
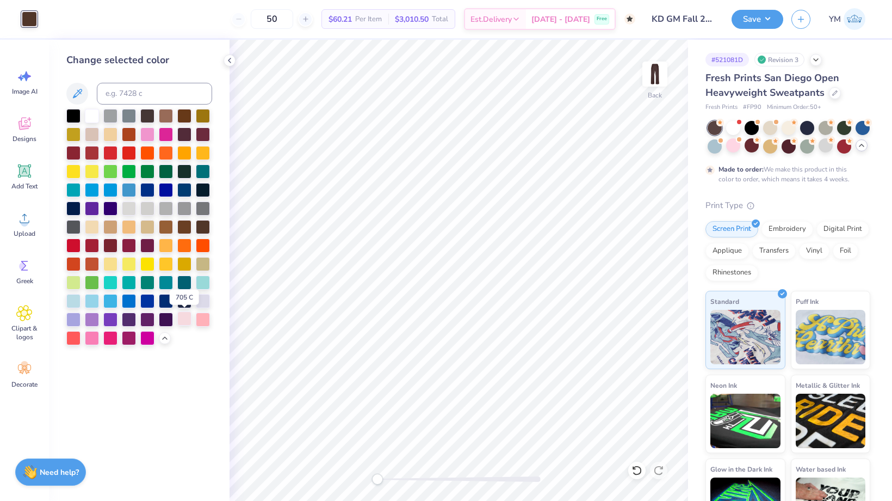
click at [186, 317] on div at bounding box center [184, 318] width 14 height 14
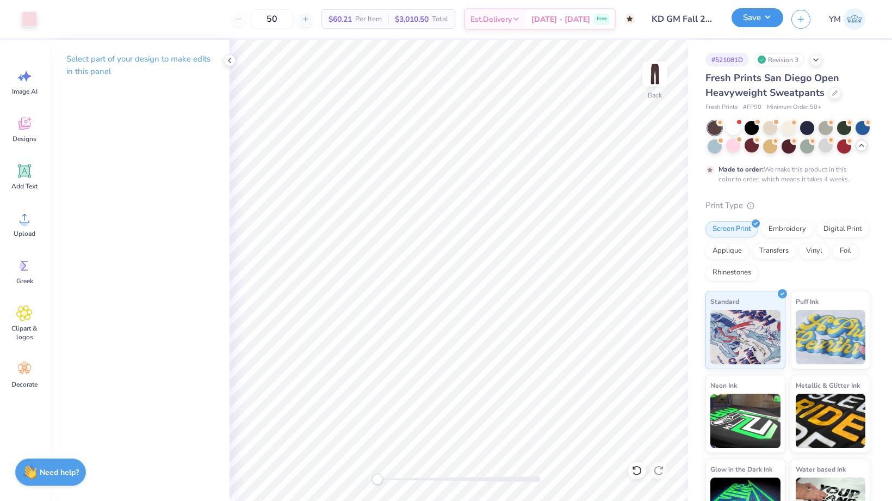
click at [762, 17] on button "Save" at bounding box center [758, 17] width 52 height 19
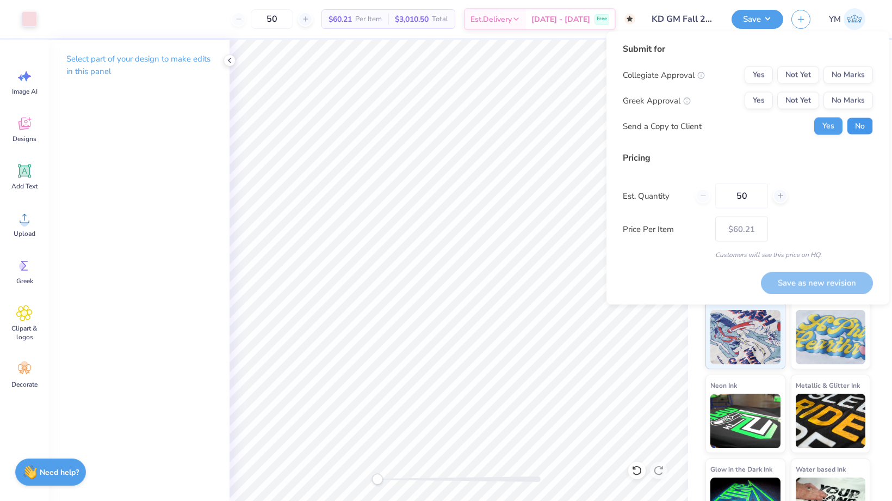
click at [767, 124] on button "No" at bounding box center [860, 126] width 26 height 17
click at [758, 97] on button "Yes" at bounding box center [759, 100] width 28 height 17
click at [767, 71] on button "No Marks" at bounding box center [849, 74] width 50 height 17
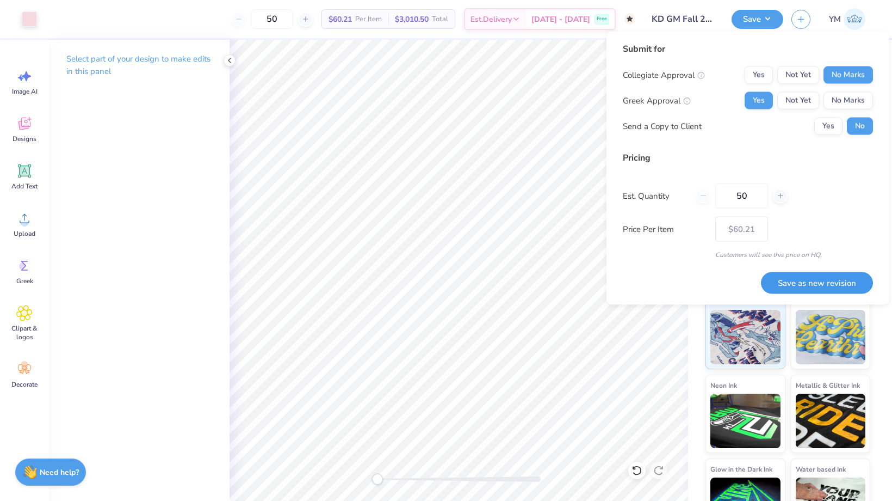
click at [767, 288] on button "Save as new revision" at bounding box center [817, 283] width 112 height 22
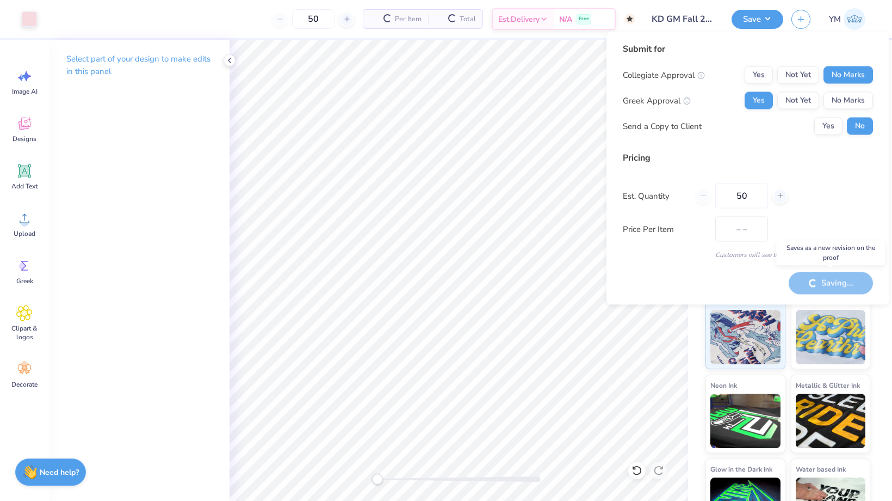
type input "$60.21"
